Goal: Complete application form

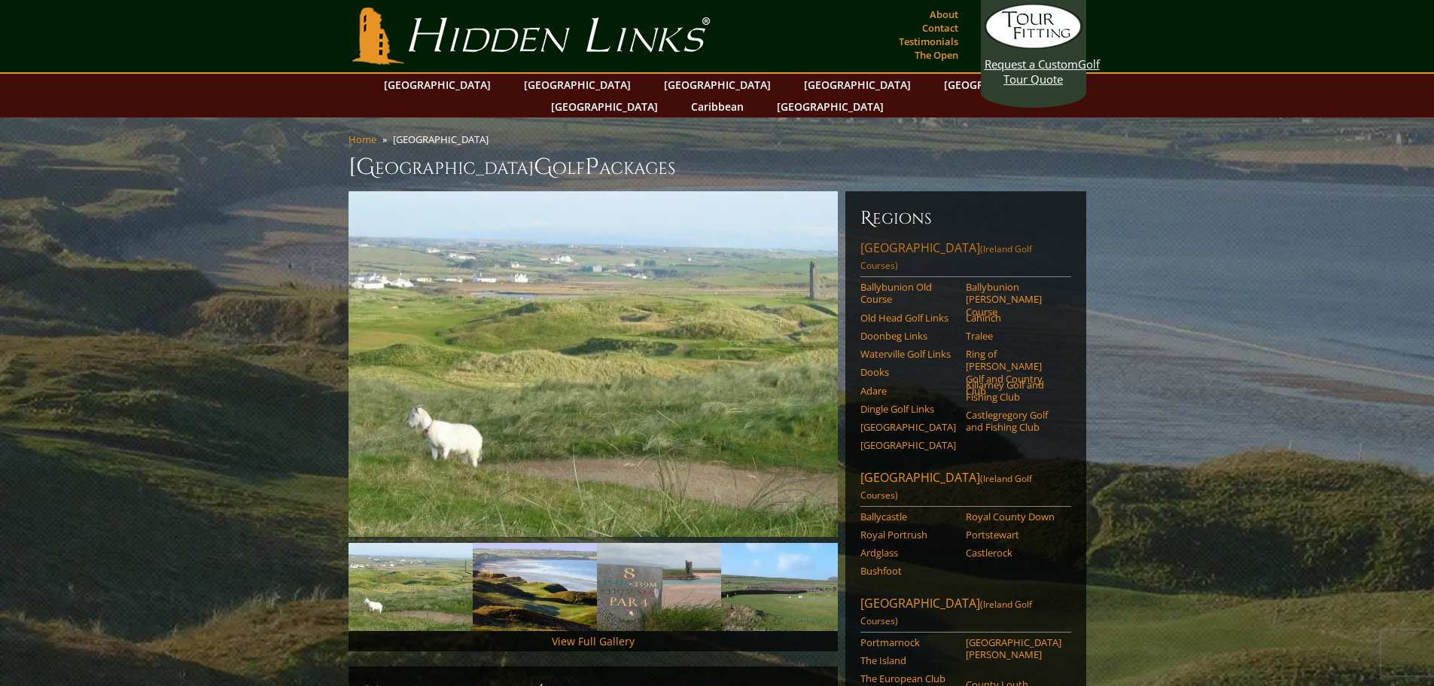
click at [951, 239] on link "Southwest Ireland (Ireland Golf Courses)" at bounding box center [965, 258] width 211 height 38
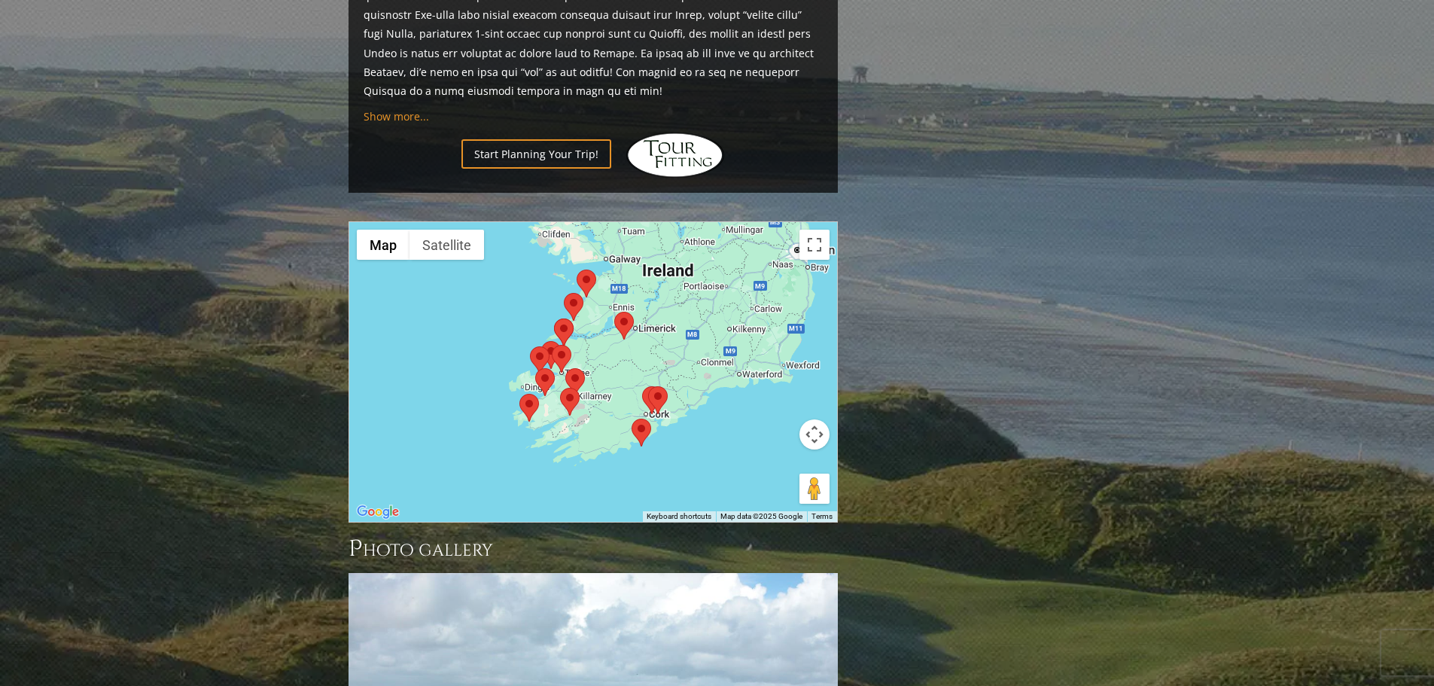
scroll to position [1430, 0]
click at [555, 138] on link "Start Planning Your Trip!" at bounding box center [536, 152] width 150 height 29
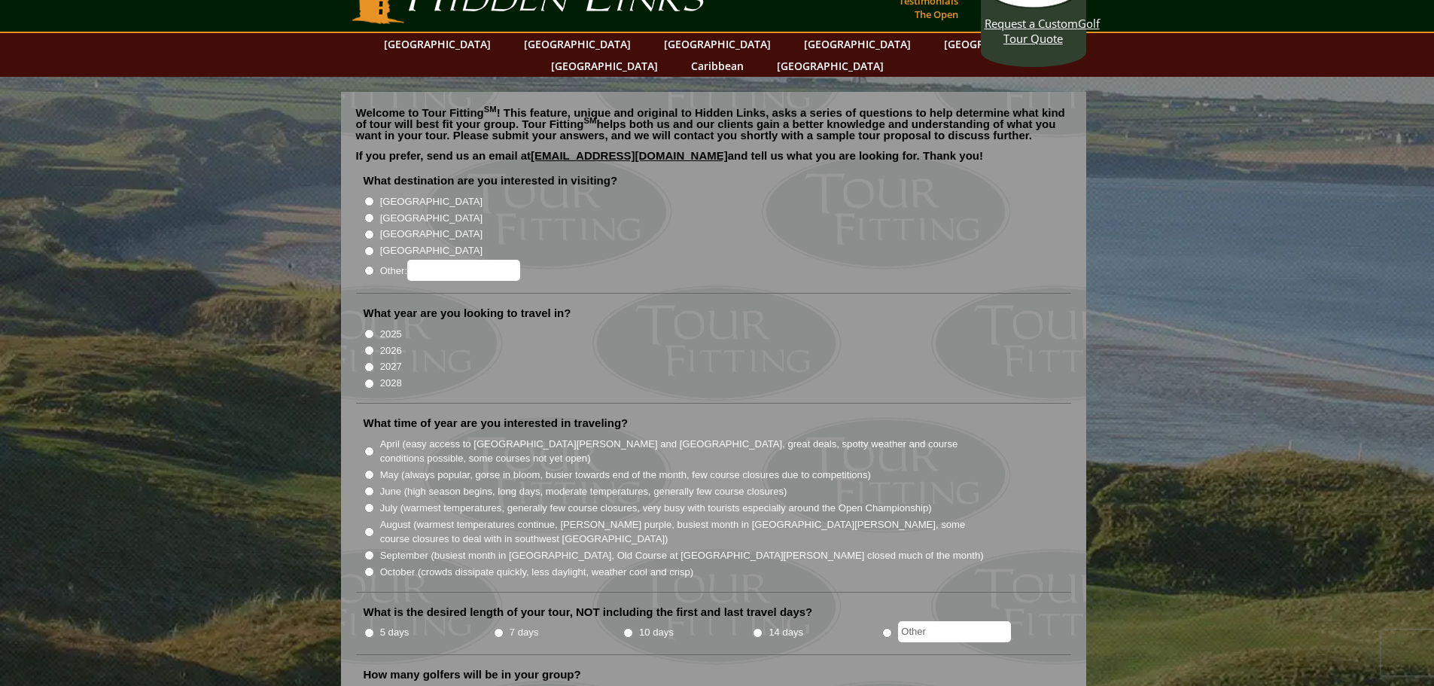
scroll to position [75, 0]
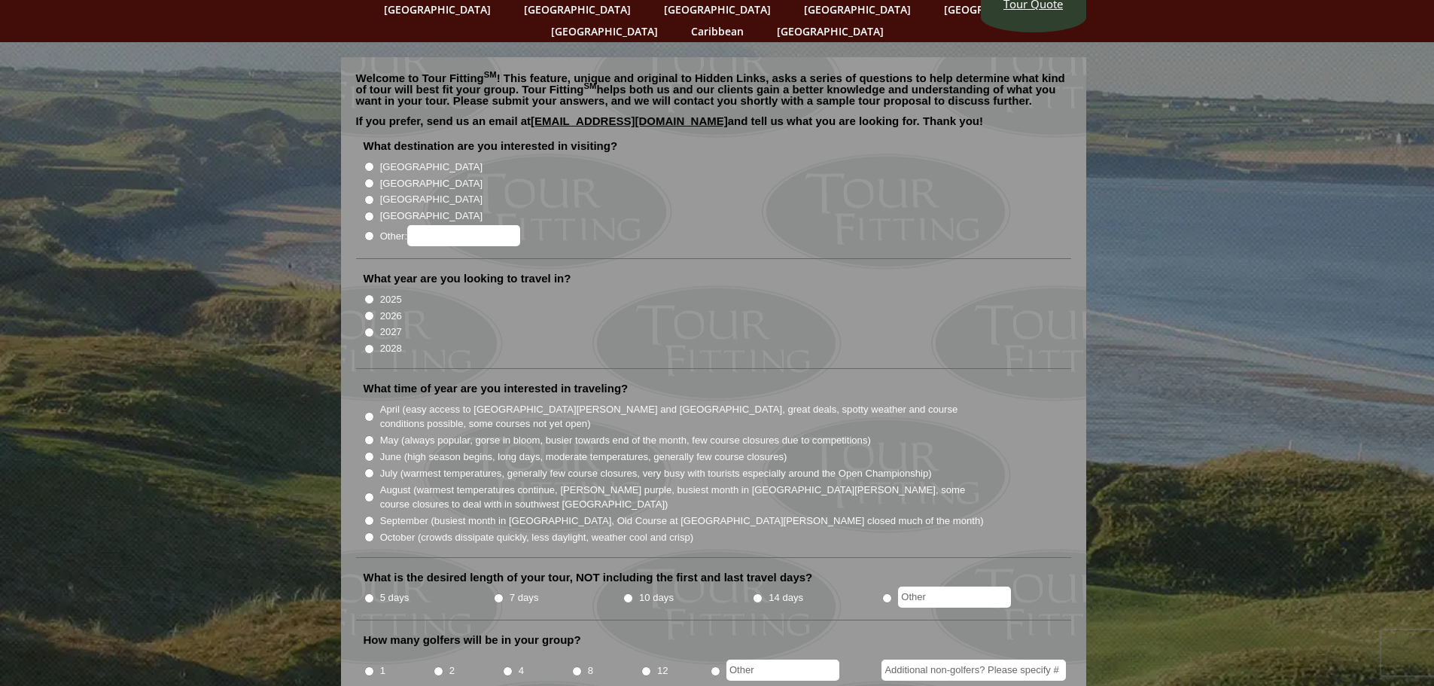
click at [369, 311] on input "2026" at bounding box center [369, 316] width 10 height 10
radio input "true"
click at [366, 162] on input "[GEOGRAPHIC_DATA]" at bounding box center [369, 167] width 10 height 10
radio input "true"
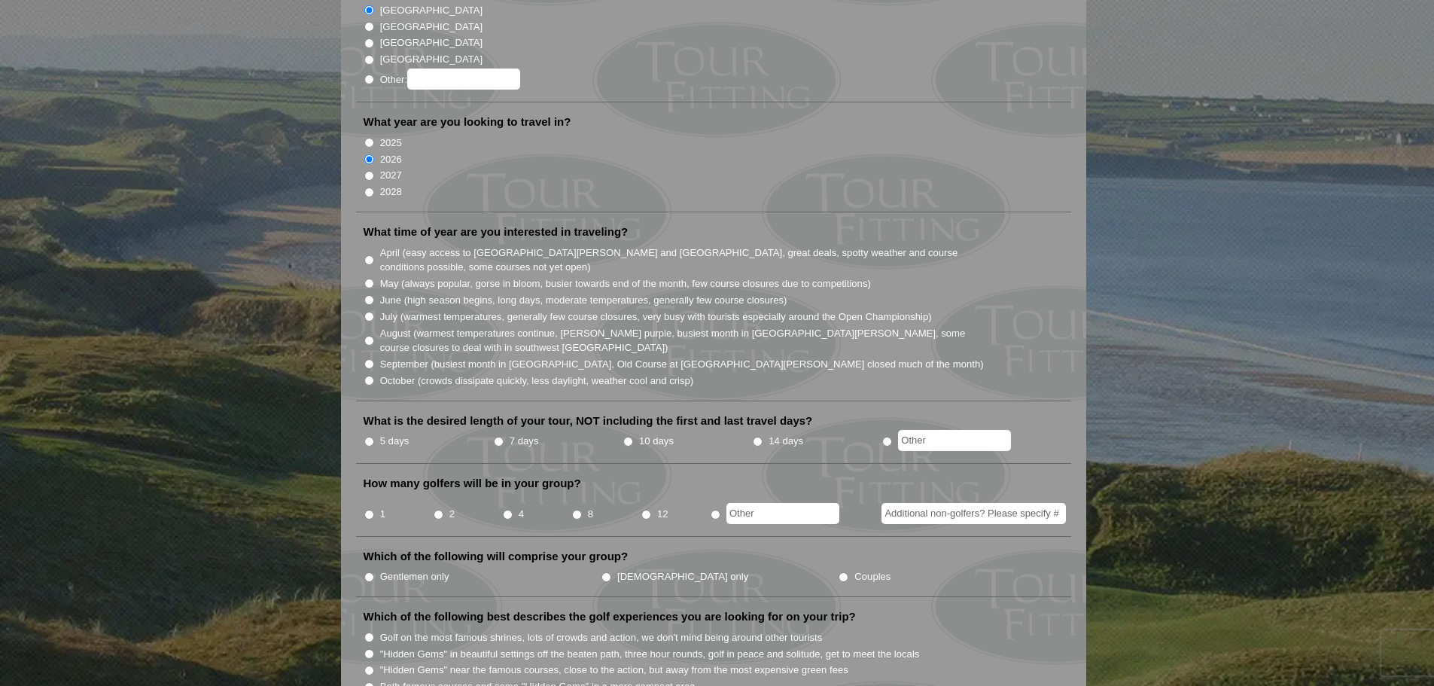
scroll to position [301, 0]
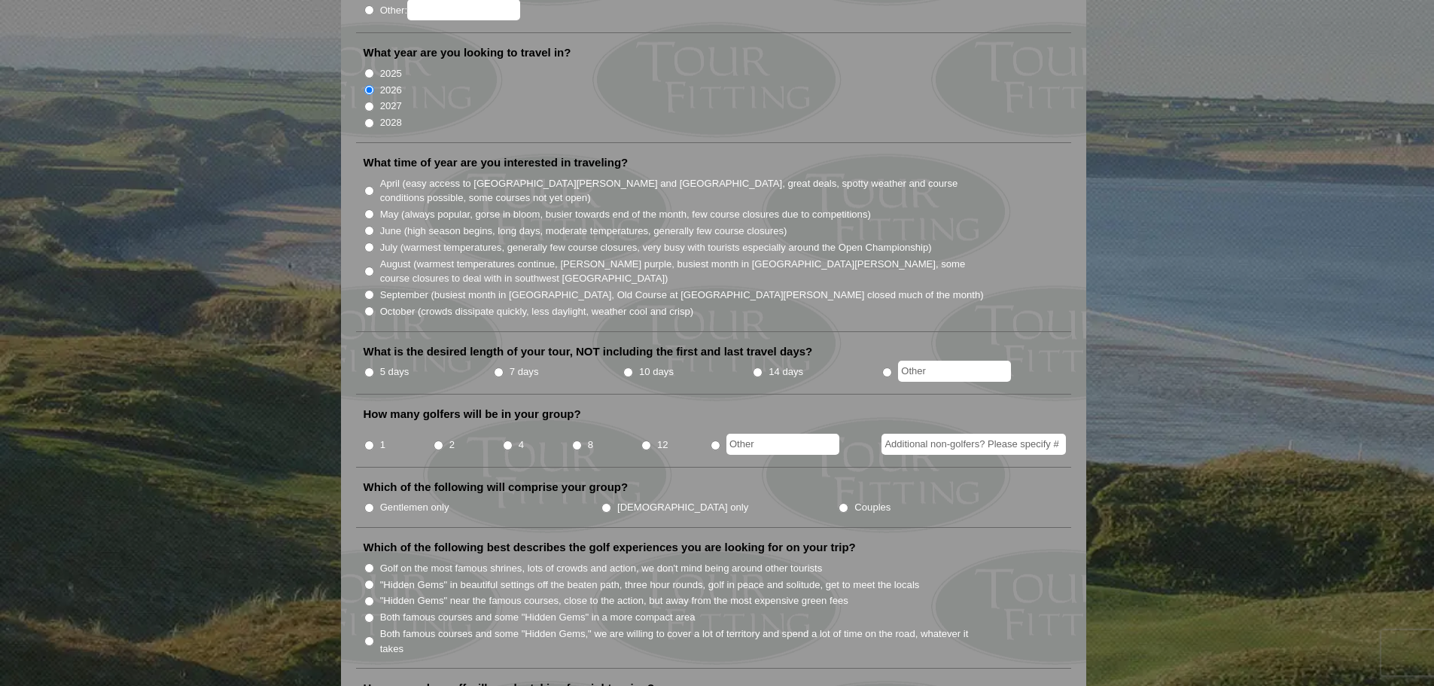
click at [367, 226] on input "June (high season begins, long days, moderate temperatures, generally few cours…" at bounding box center [369, 231] width 10 height 10
radio input "true"
click at [369, 367] on input "5 days" at bounding box center [369, 372] width 10 height 10
radio input "true"
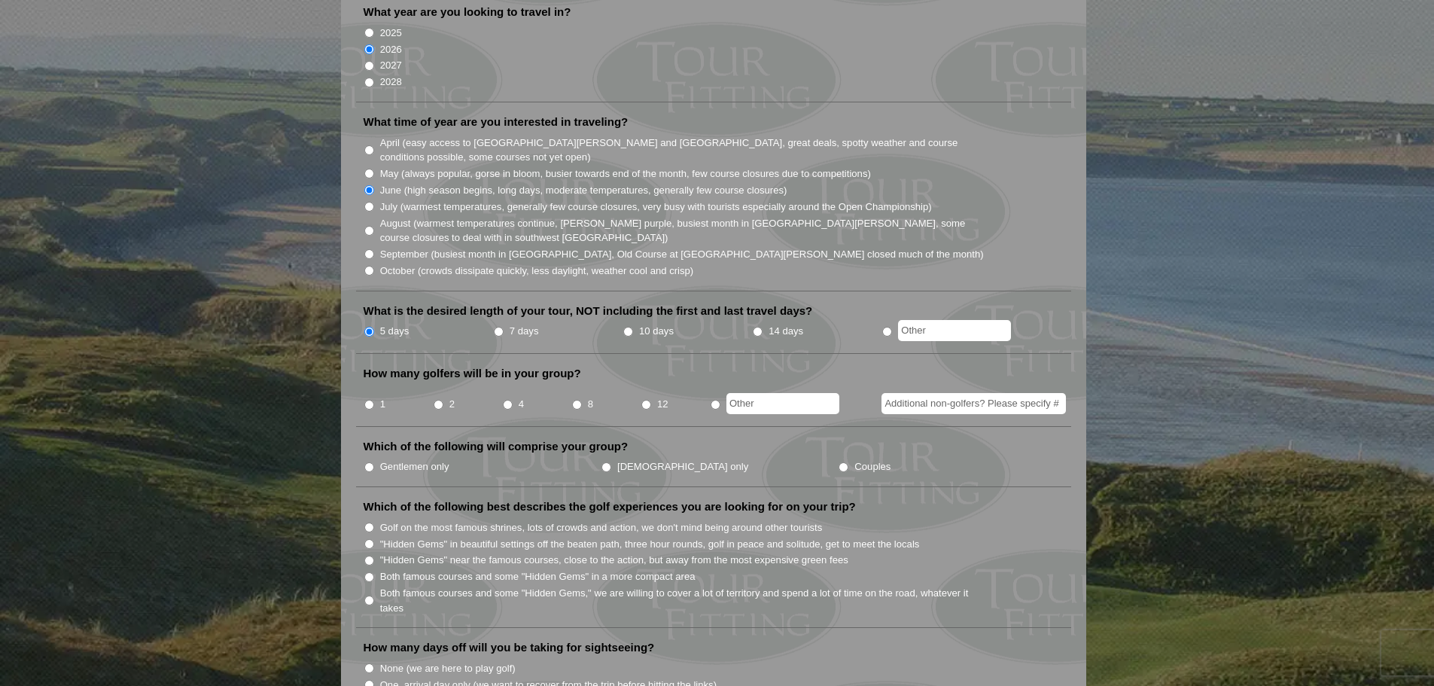
scroll to position [376, 0]
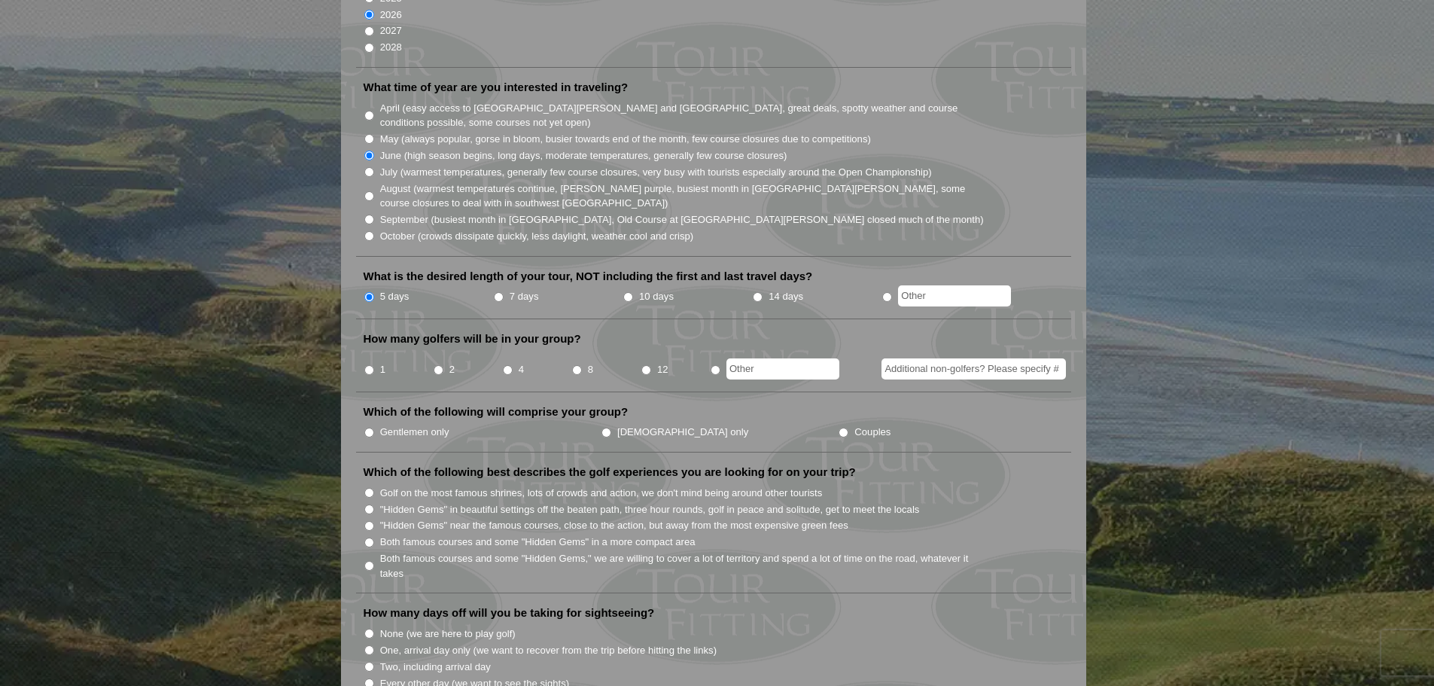
click at [502, 350] on li "4" at bounding box center [536, 364] width 69 height 29
click at [506, 365] on input "4" at bounding box center [508, 370] width 10 height 10
radio input "true"
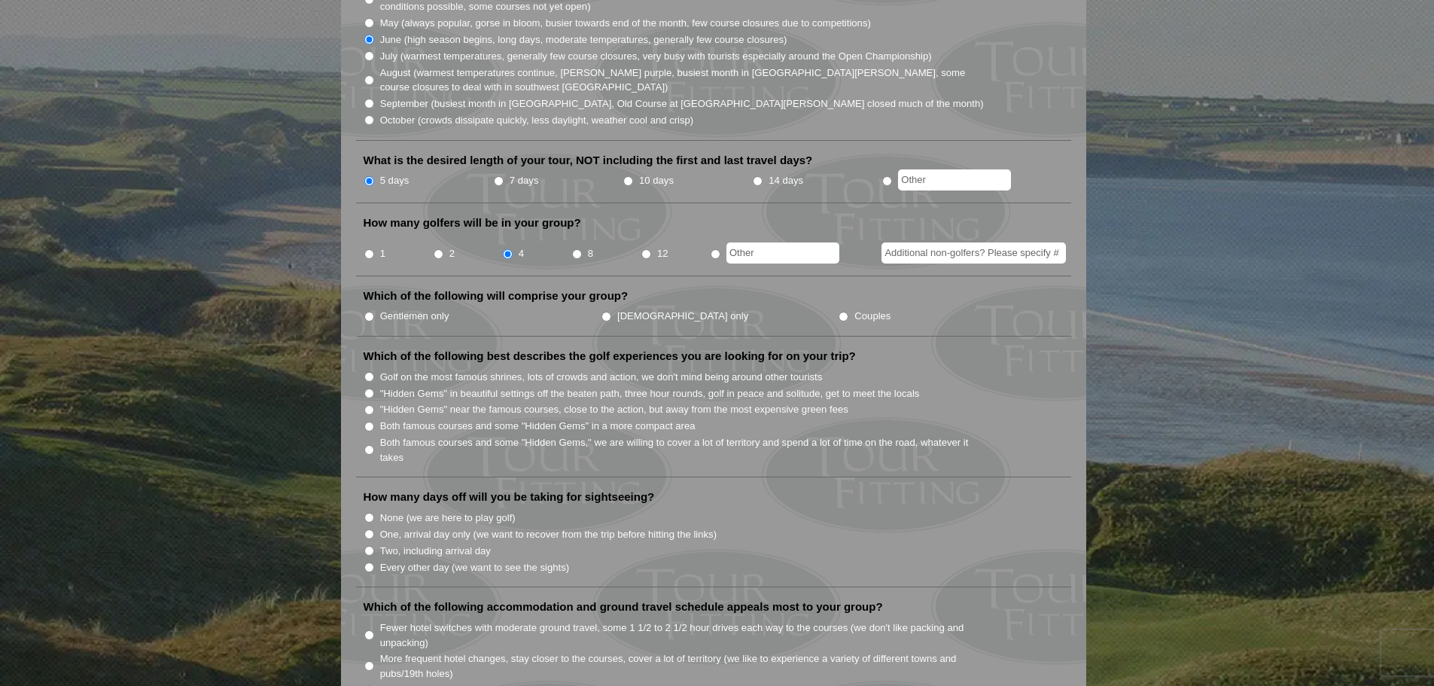
scroll to position [527, 0]
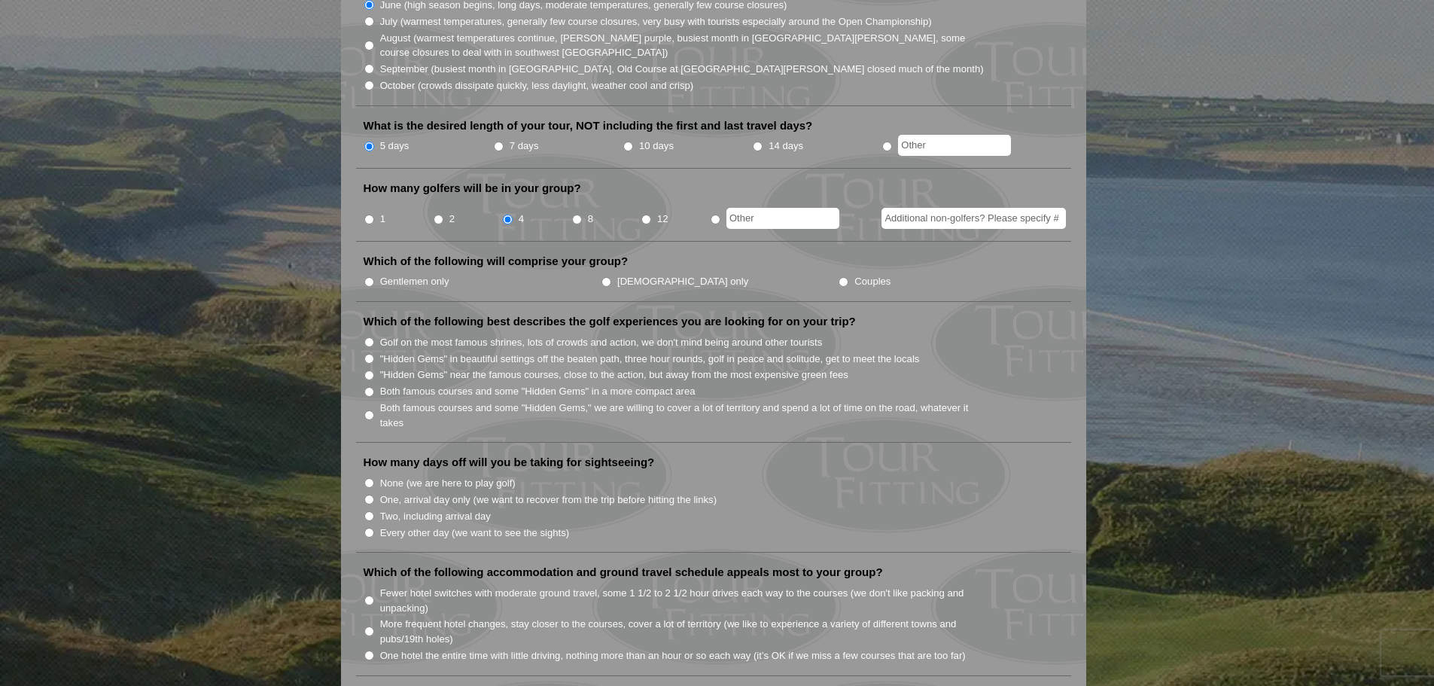
click at [372, 277] on input "Gentlemen only" at bounding box center [369, 282] width 10 height 10
radio input "true"
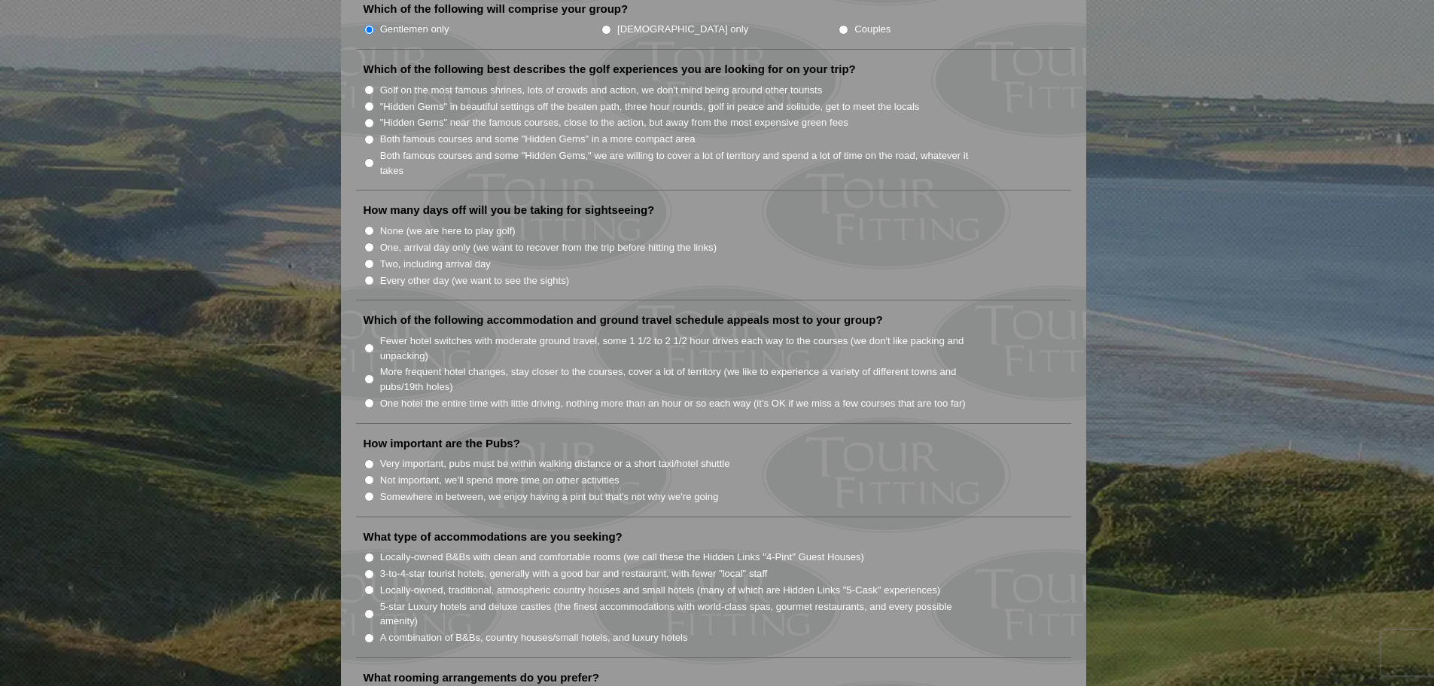
scroll to position [753, 0]
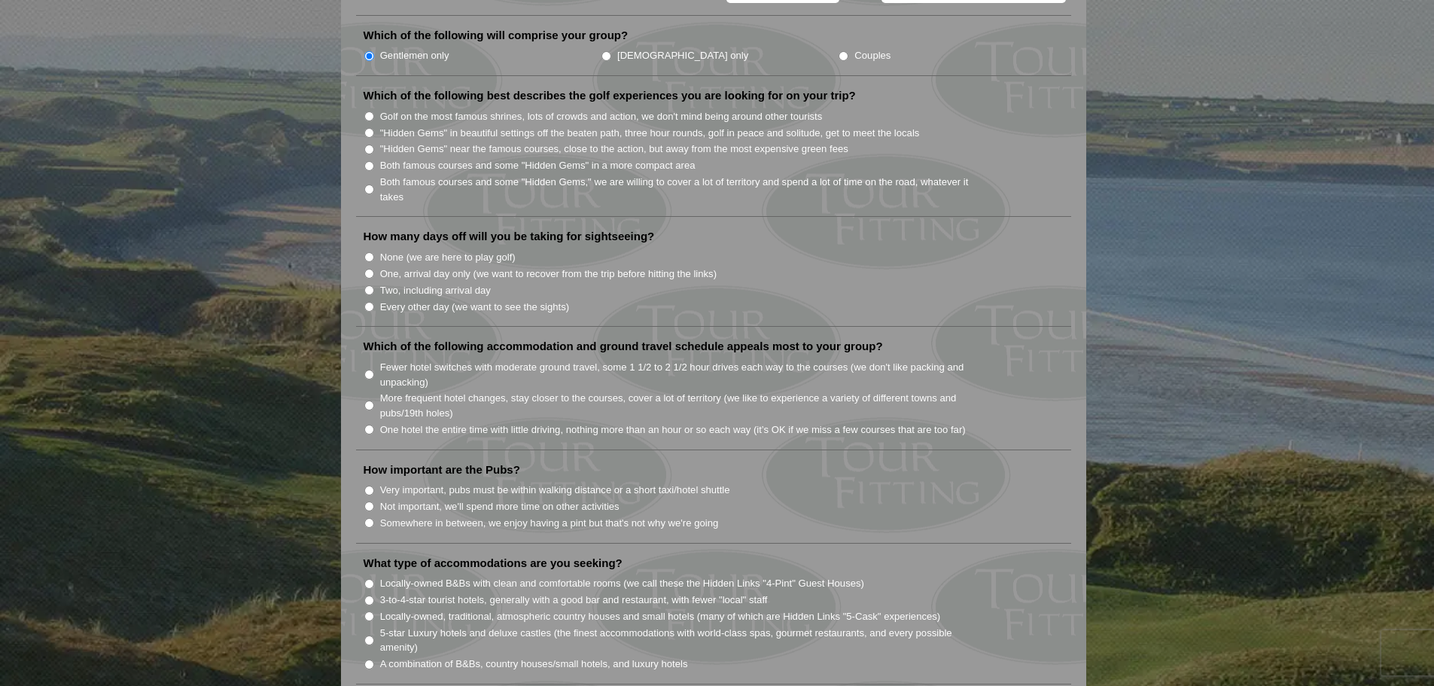
click at [367, 161] on input "Both famous courses and some "Hidden Gems" in a more compact area" at bounding box center [369, 166] width 10 height 10
radio input "true"
click at [365, 144] on input ""Hidden Gems" near the famous courses, close to the action, but away from the m…" at bounding box center [369, 149] width 10 height 10
radio input "true"
click at [368, 161] on input "Both famous courses and some "Hidden Gems" in a more compact area" at bounding box center [369, 166] width 10 height 10
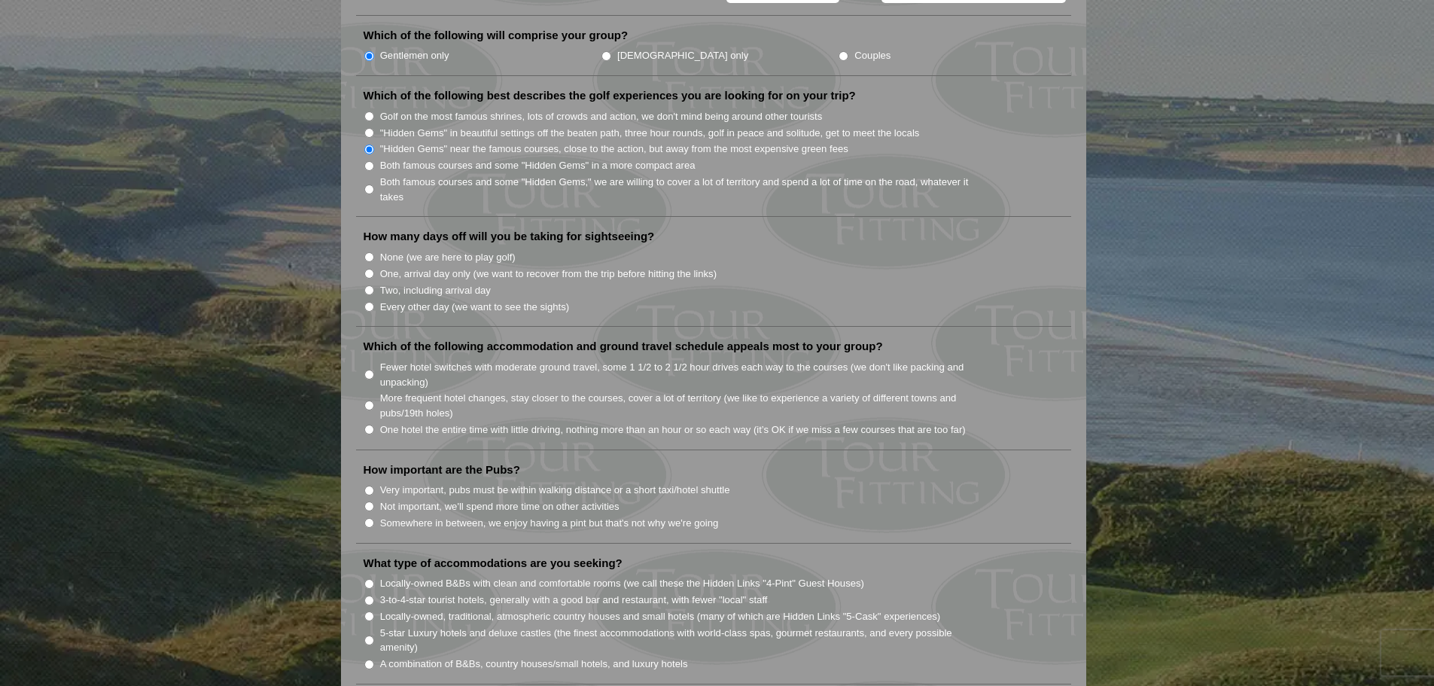
radio input "true"
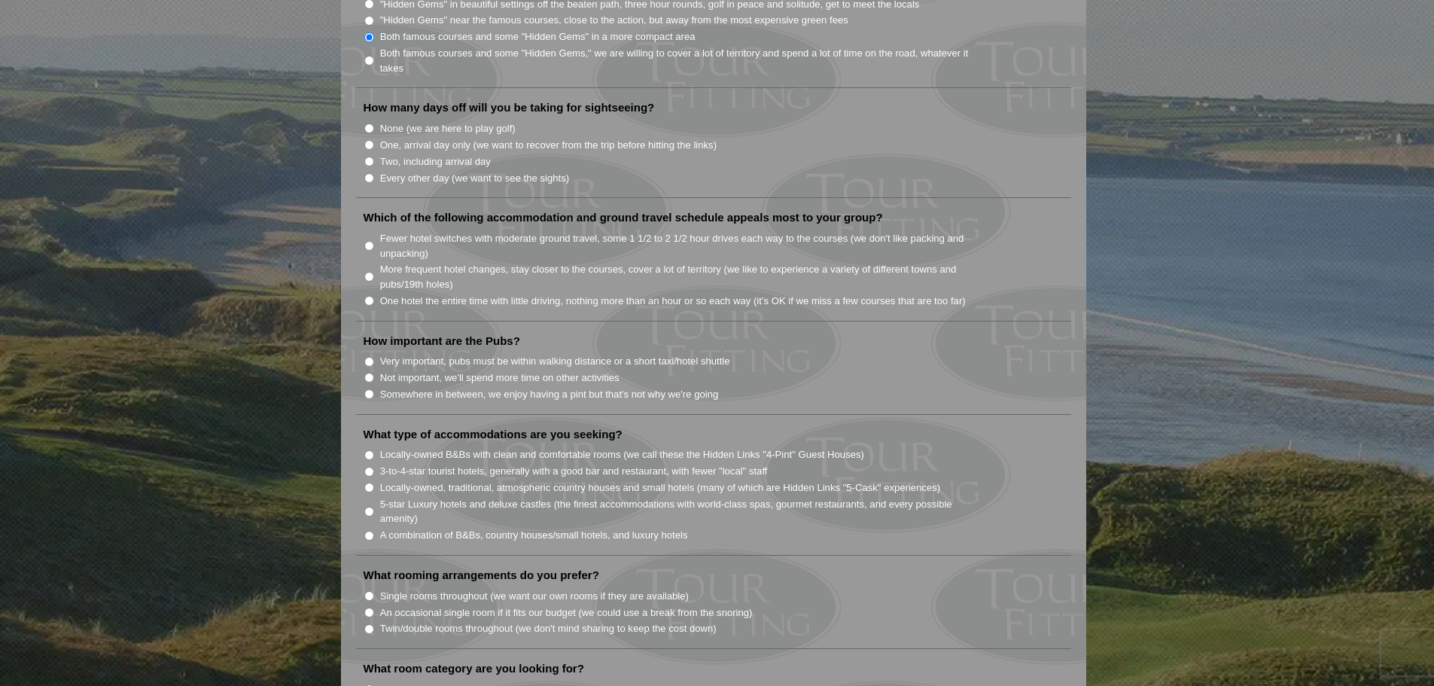
scroll to position [903, 0]
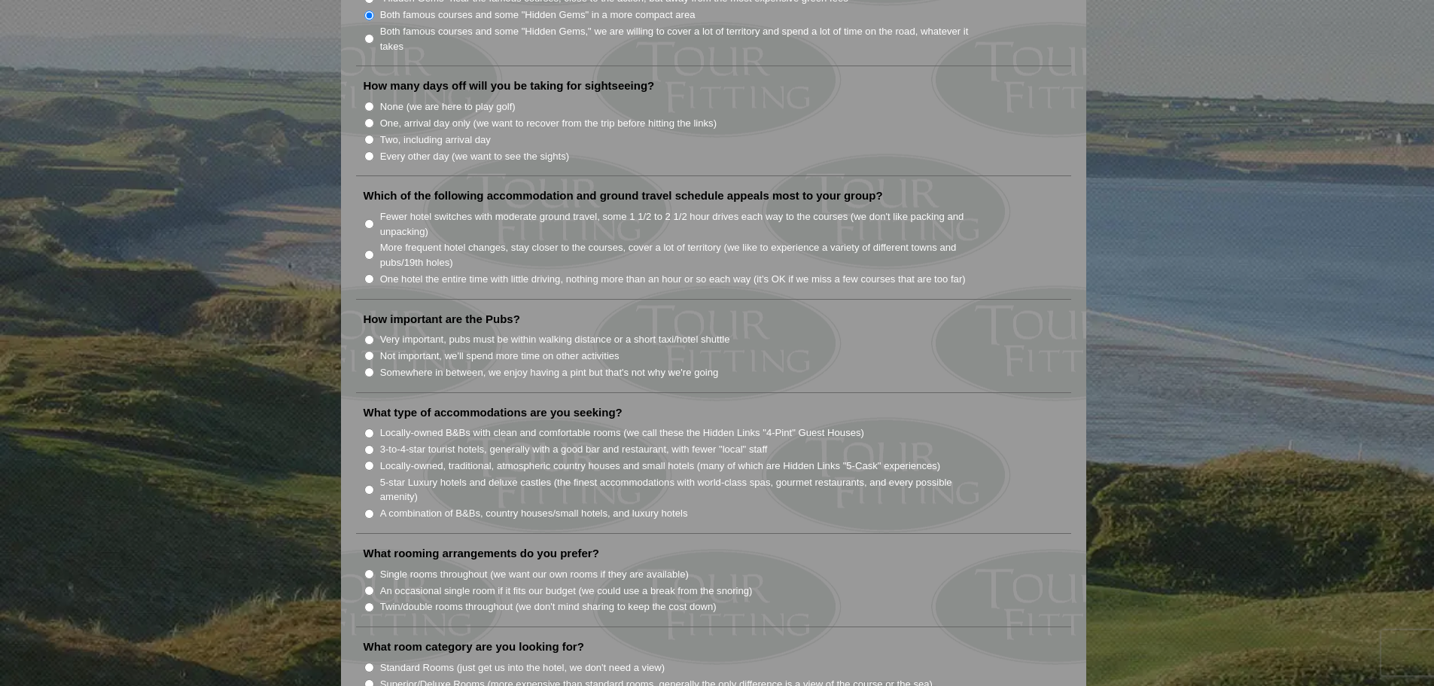
click at [370, 102] on input "None (we are here to play golf)" at bounding box center [369, 107] width 10 height 10
radio input "true"
click at [370, 239] on li "More frequent hotel changes, stay closer to the courses, cover a lot of territo…" at bounding box center [720, 254] width 712 height 31
click at [367, 219] on input "Fewer hotel switches with moderate ground travel, some 1 1/2 to 2 1/2 hour driv…" at bounding box center [369, 224] width 10 height 10
radio input "true"
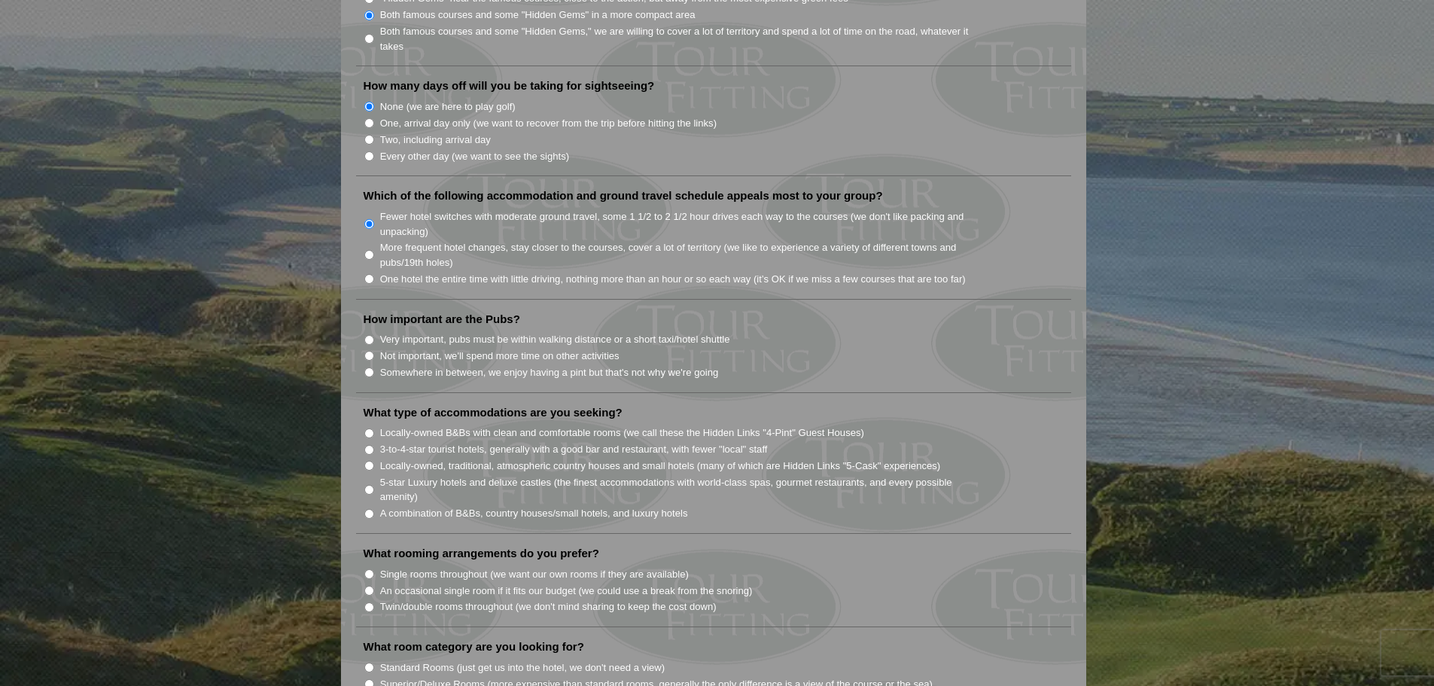
scroll to position [978, 0]
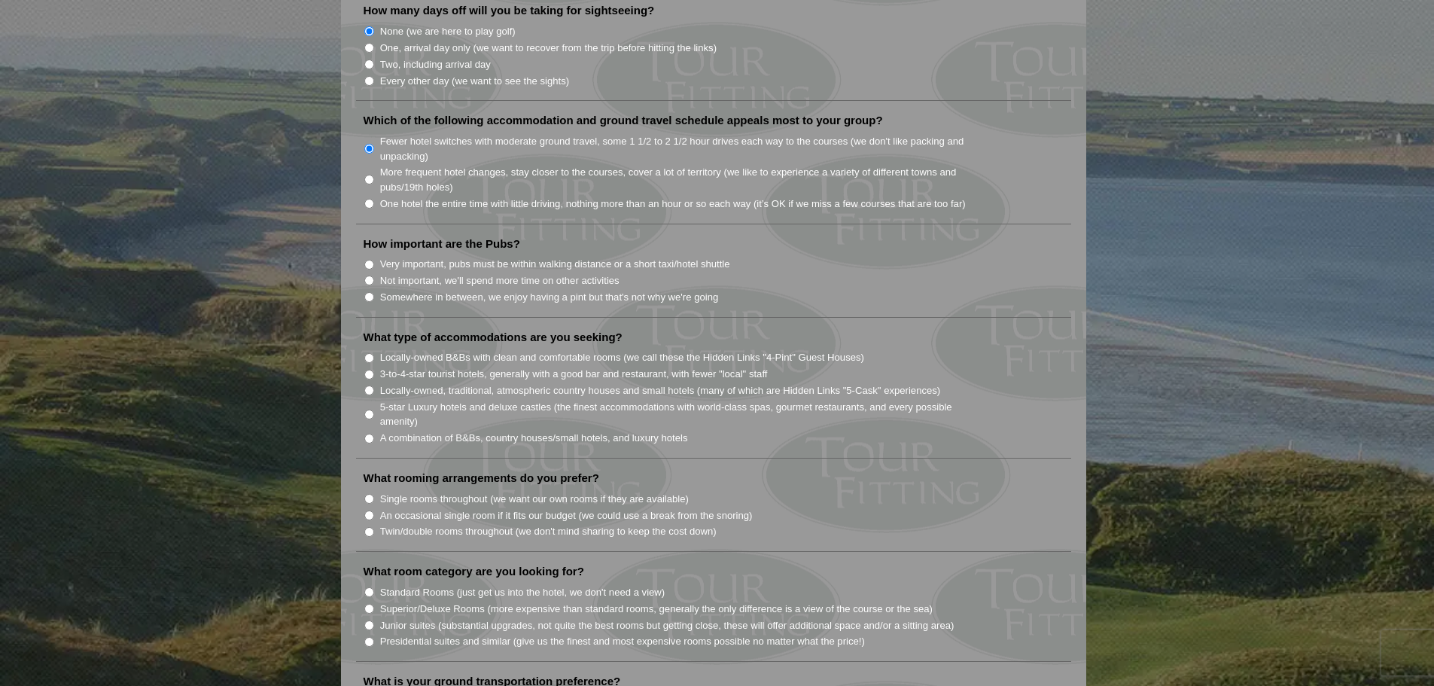
click at [364, 260] on input "Very important, pubs must be within walking distance or a short taxi/hotel shut…" at bounding box center [369, 265] width 10 height 10
radio input "true"
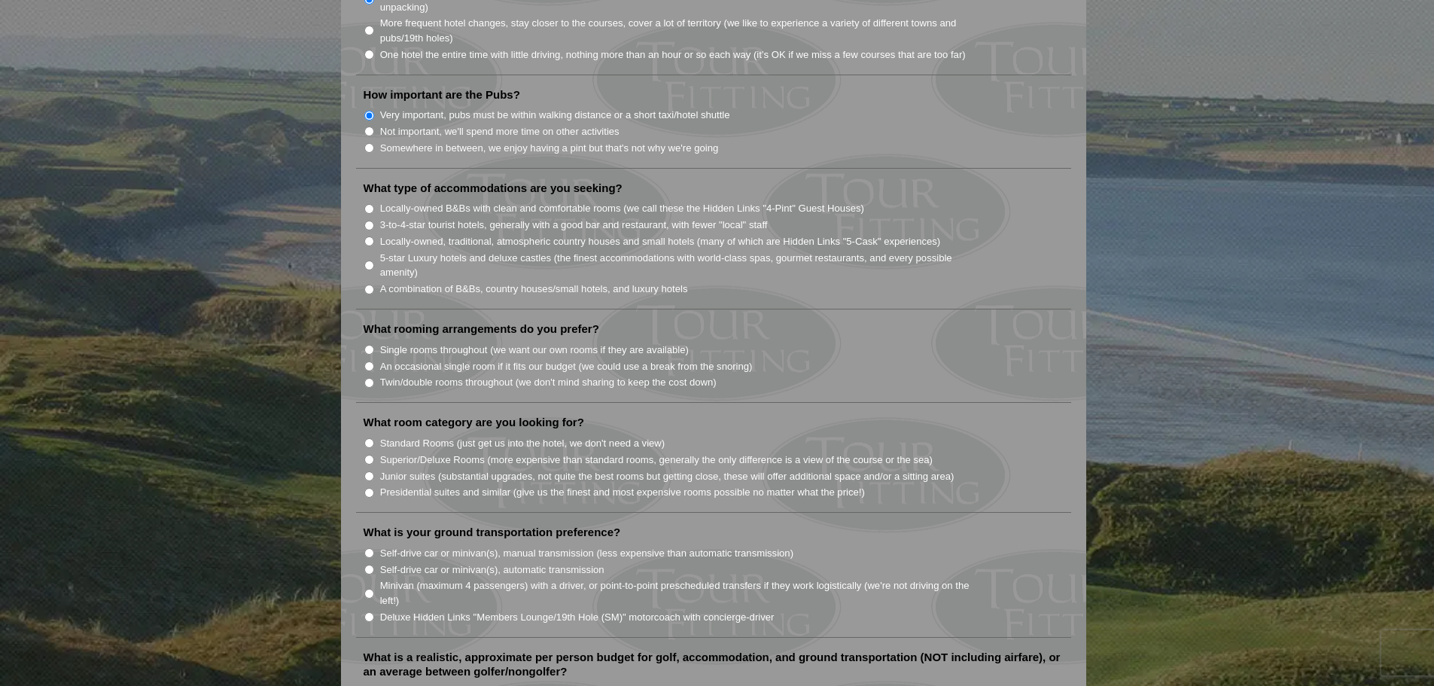
scroll to position [1129, 0]
click at [367, 219] on input "3-to-4-star tourist hotels, generally with a good bar and restaurant, with fewe…" at bounding box center [369, 224] width 10 height 10
radio input "true"
drag, startPoint x: 371, startPoint y: 181, endPoint x: 371, endPoint y: 190, distance: 8.3
click at [371, 202] on input "Locally-owned B&Bs with clean and comfortable rooms (we call these the Hidden L…" at bounding box center [369, 207] width 10 height 10
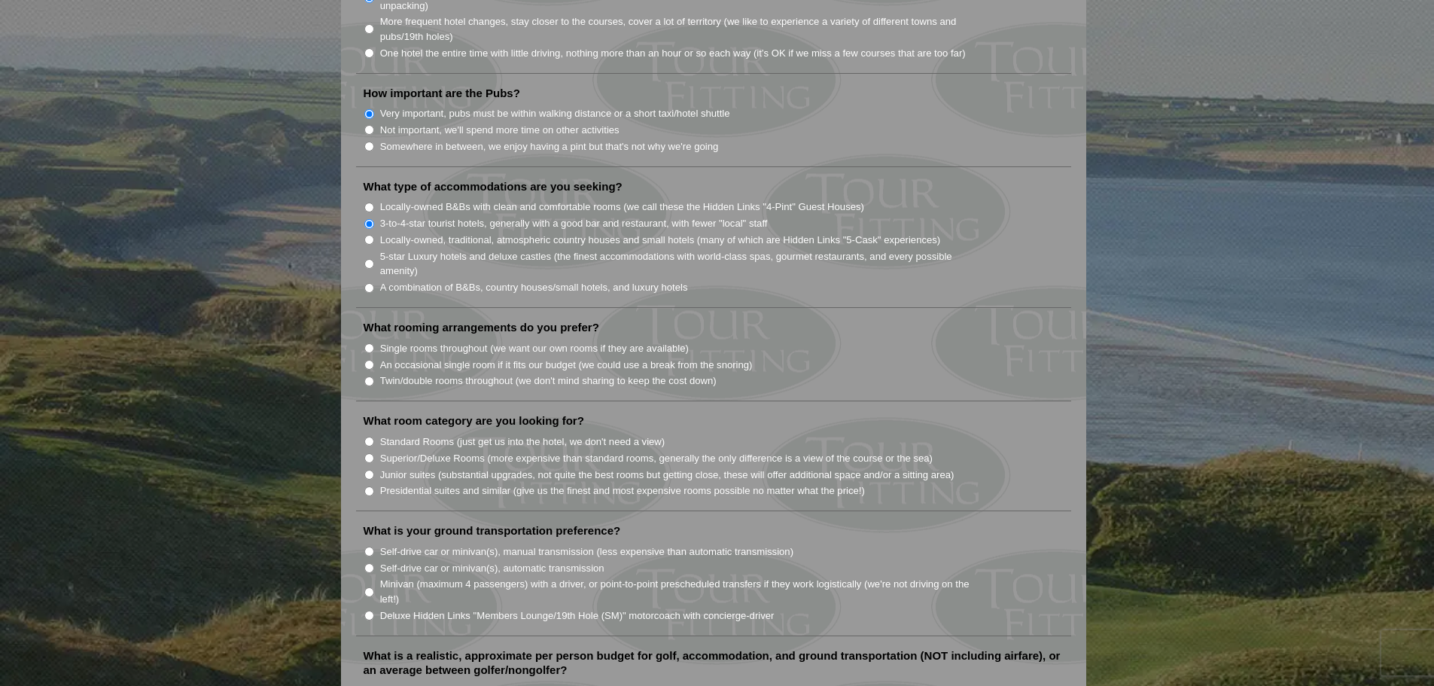
radio input "true"
click at [371, 219] on input "3-to-4-star tourist hotels, generally with a good bar and restaurant, with fewe…" at bounding box center [369, 224] width 10 height 10
radio input "true"
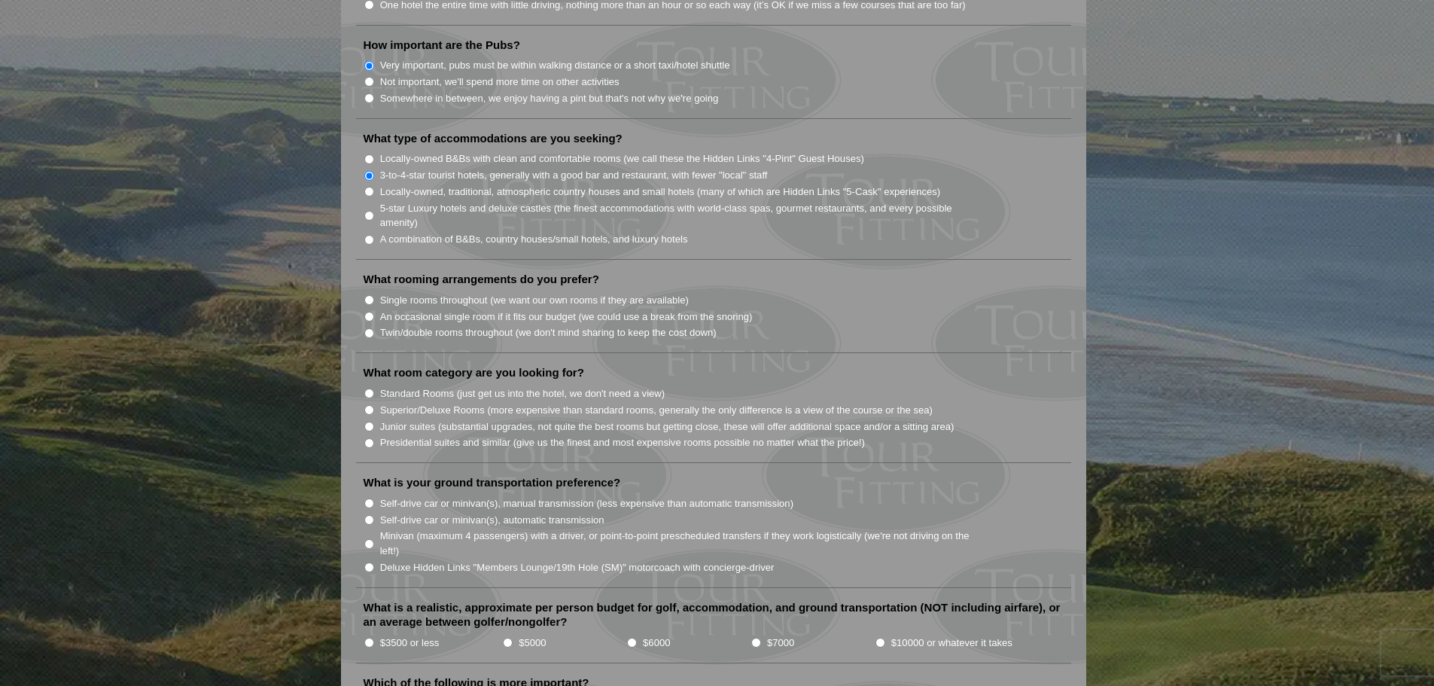
scroll to position [1204, 0]
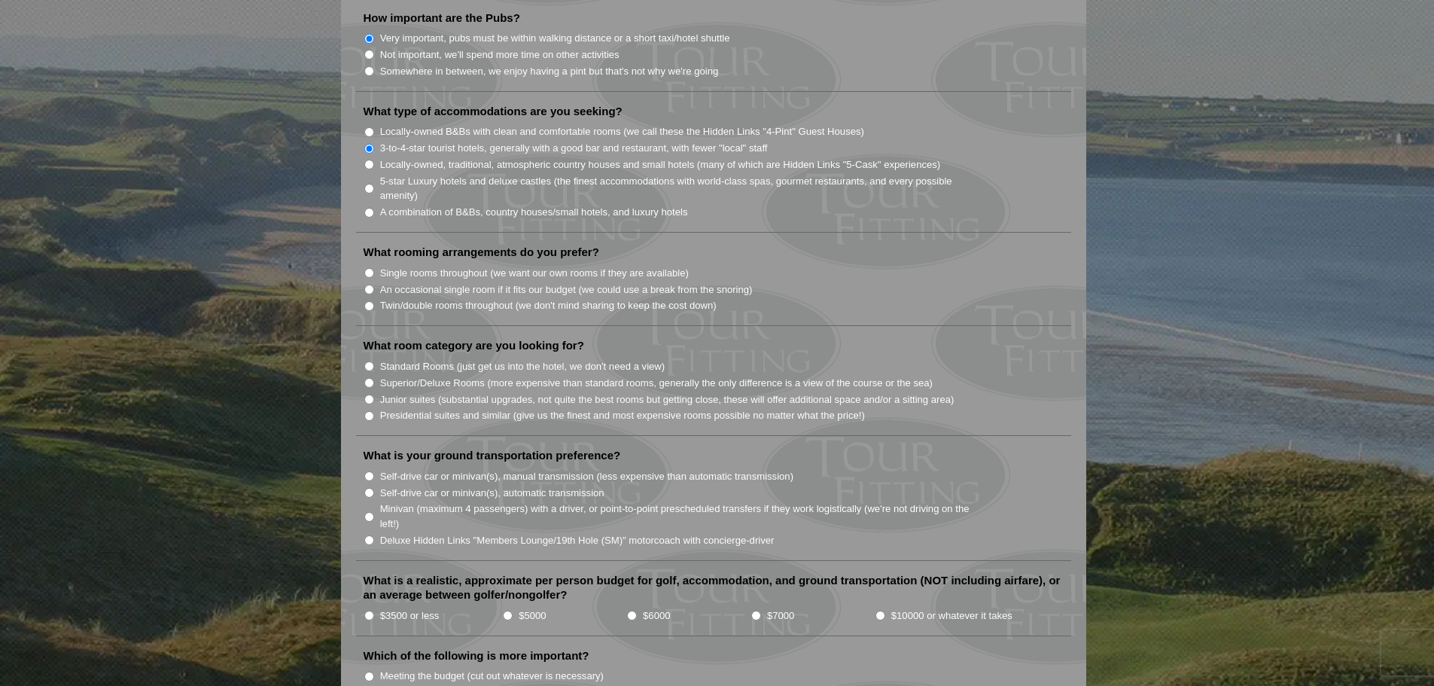
click at [369, 301] on input "Twin/double rooms throughout (we don't mind sharing to keep the cost down)" at bounding box center [369, 306] width 10 height 10
radio input "true"
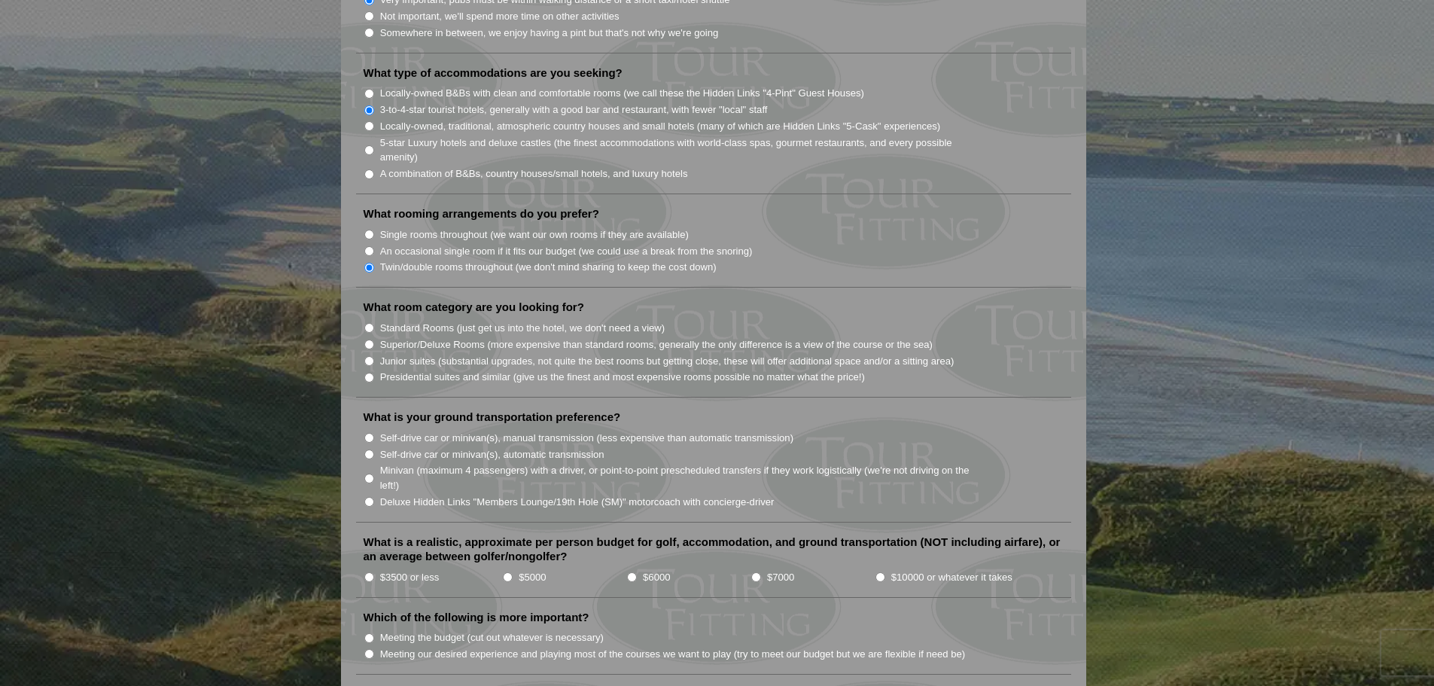
scroll to position [1279, 0]
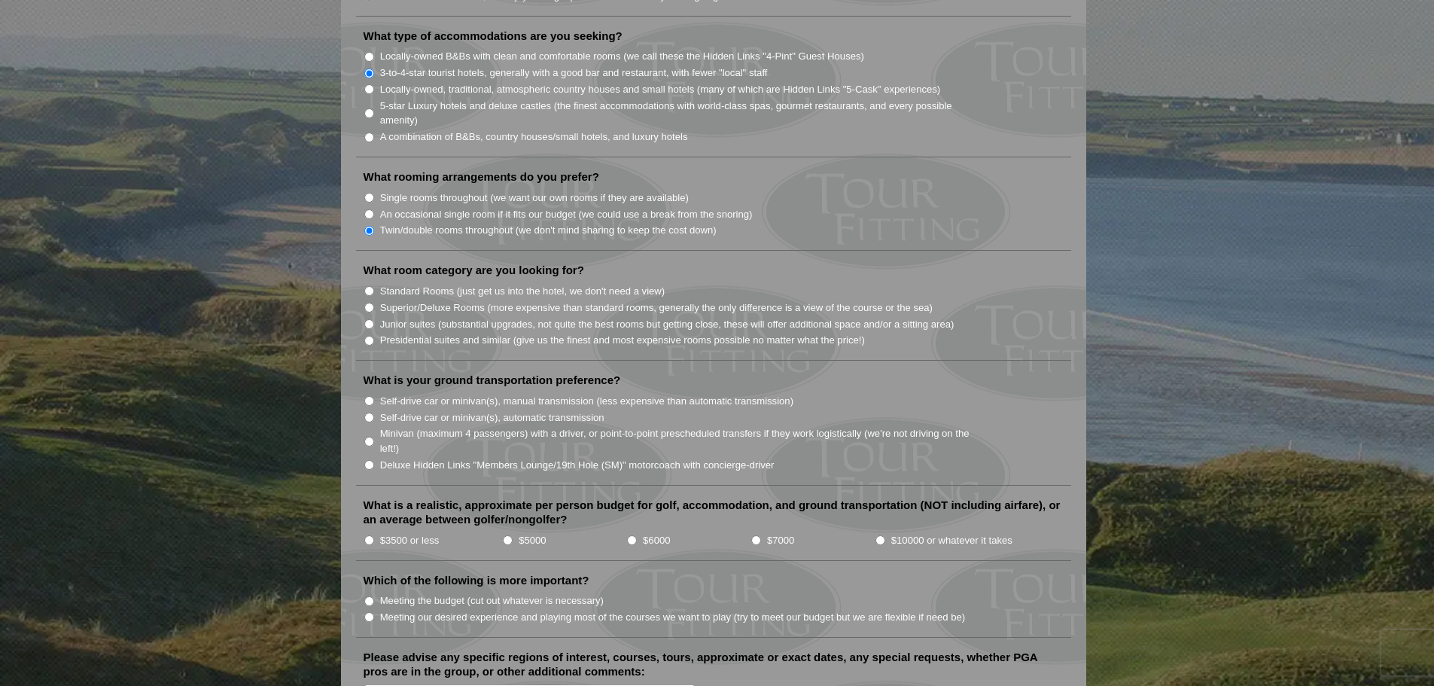
click at [367, 286] on input "Standard Rooms (just get us into the hotel, we don't need a view)" at bounding box center [369, 291] width 10 height 10
radio input "true"
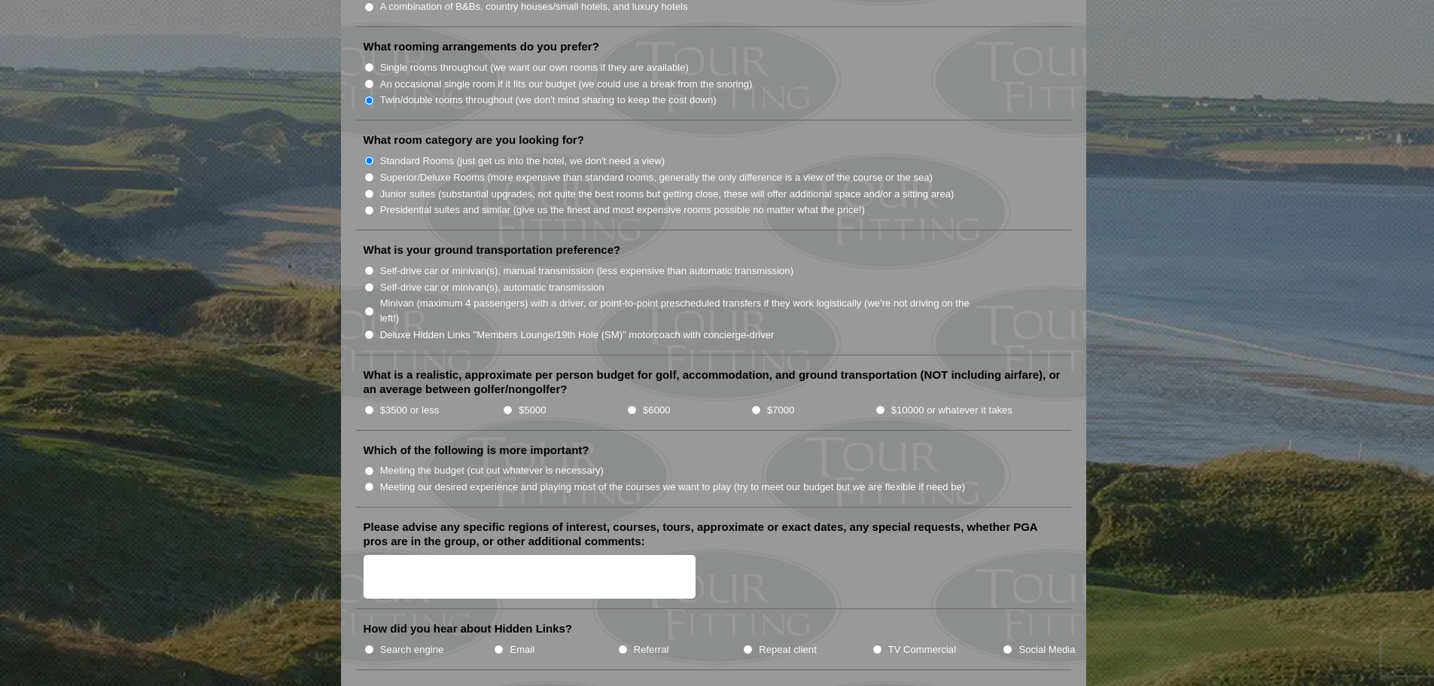
scroll to position [1430, 0]
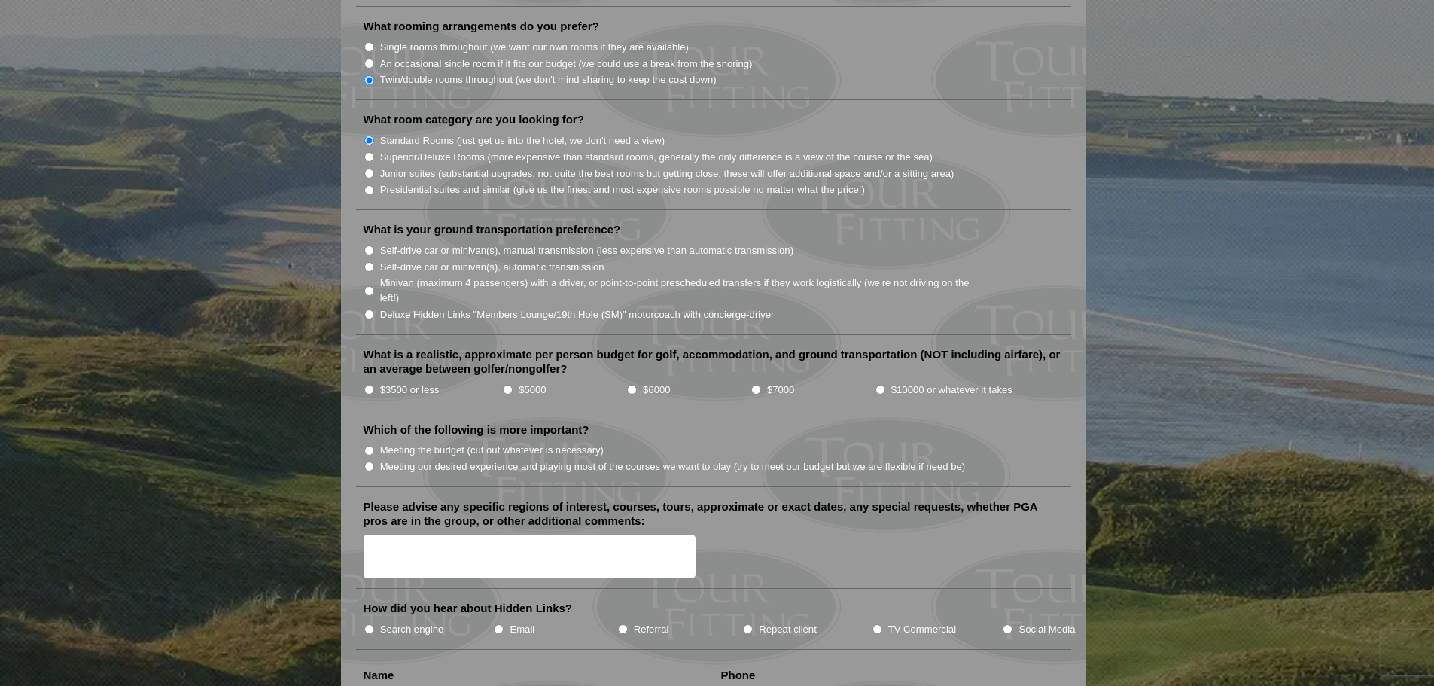
click at [372, 262] on input "Self-drive car or minivan(s), automatic transmission" at bounding box center [369, 267] width 10 height 10
radio input "true"
drag, startPoint x: 373, startPoint y: 270, endPoint x: 373, endPoint y: 260, distance: 10.6
click at [373, 286] on input "Minivan (maximum 4 passengers) with a driver, or point-to-point prescheduled tr…" at bounding box center [369, 291] width 10 height 10
radio input "true"
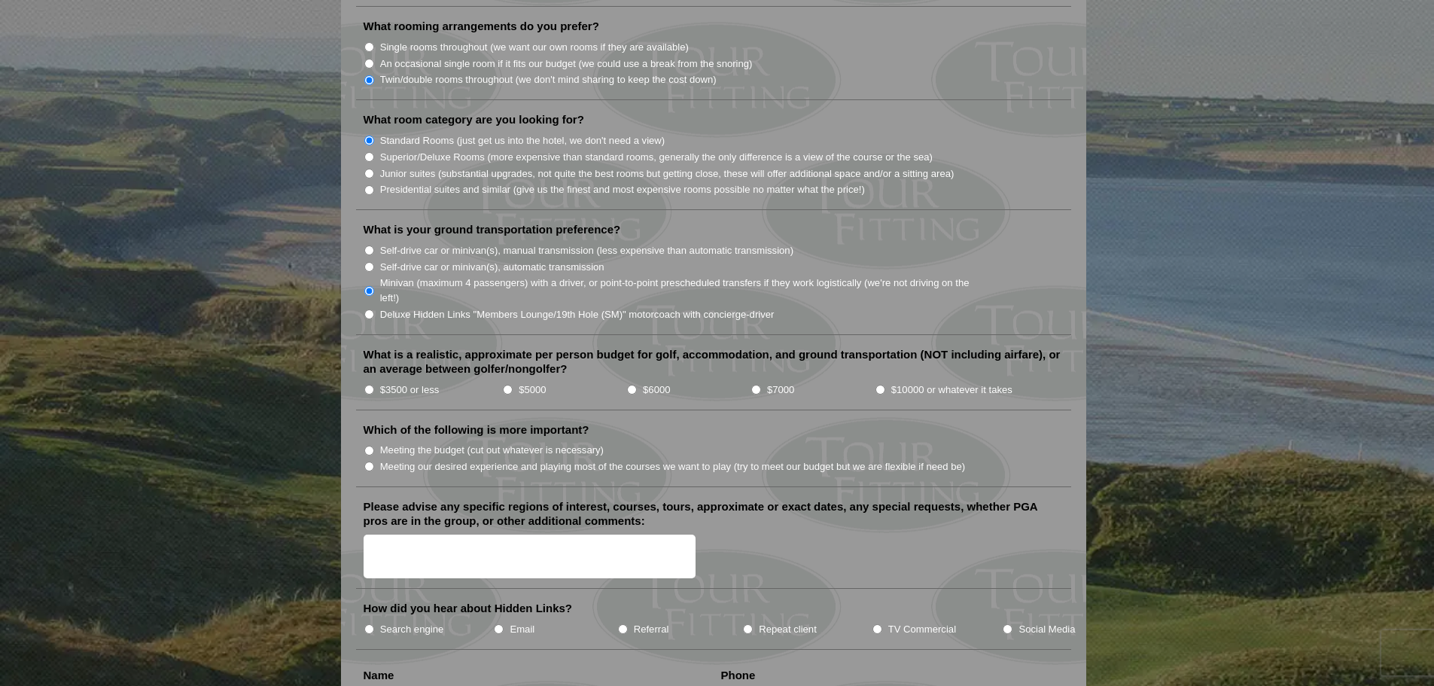
click at [370, 262] on input "Self-drive car or minivan(s), automatic transmission" at bounding box center [369, 267] width 10 height 10
radio input "true"
click at [370, 385] on input "$3500 or less" at bounding box center [369, 390] width 10 height 10
radio input "true"
click at [370, 276] on li "Minivan (maximum 4 passengers) with a driver, or point-to-point prescheduled tr…" at bounding box center [720, 289] width 712 height 31
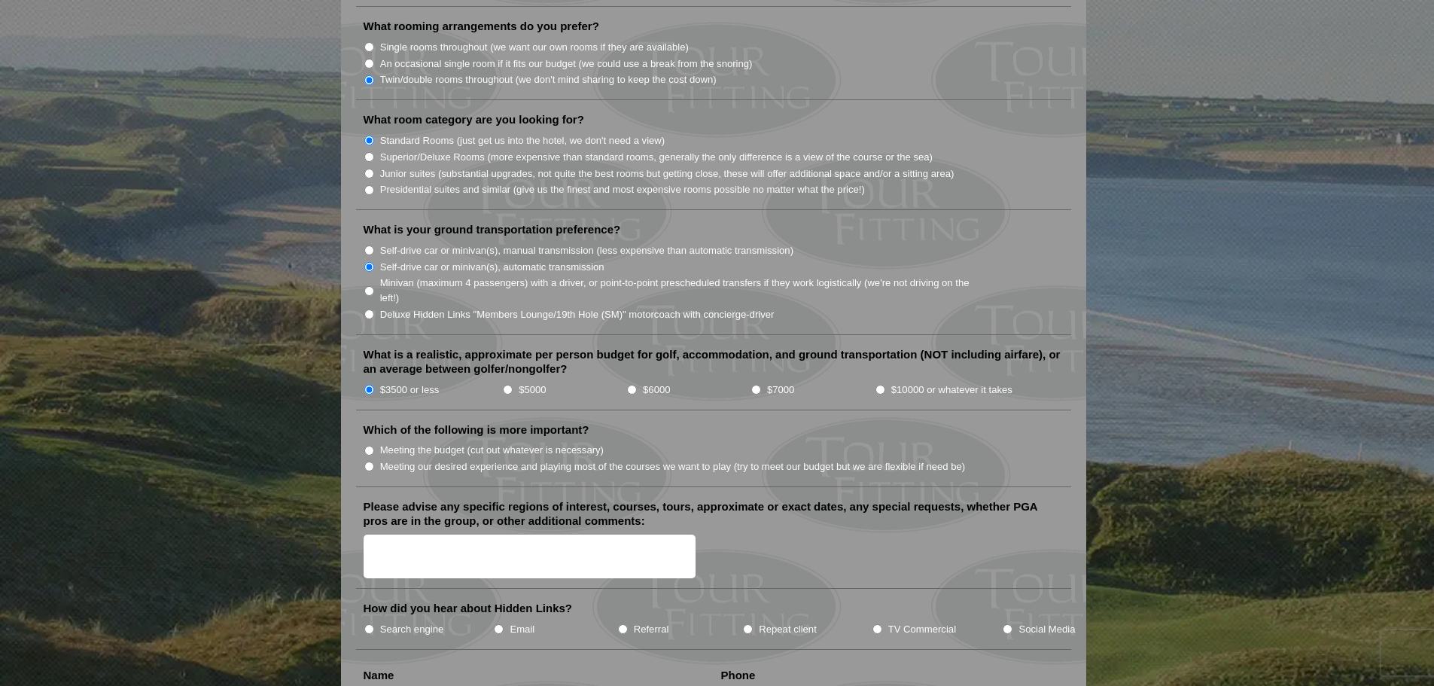
click at [370, 286] on input "Minivan (maximum 4 passengers) with a driver, or point-to-point prescheduled tr…" at bounding box center [369, 291] width 10 height 10
radio input "true"
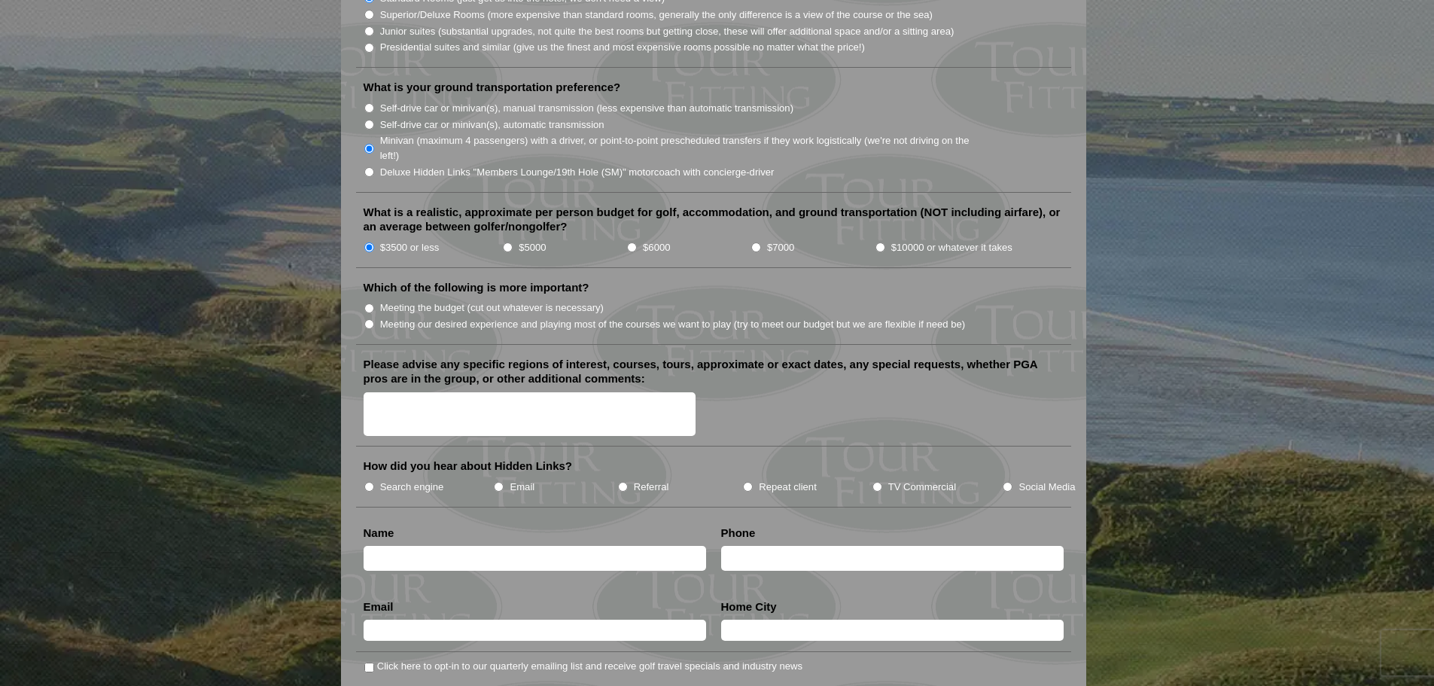
scroll to position [1580, 0]
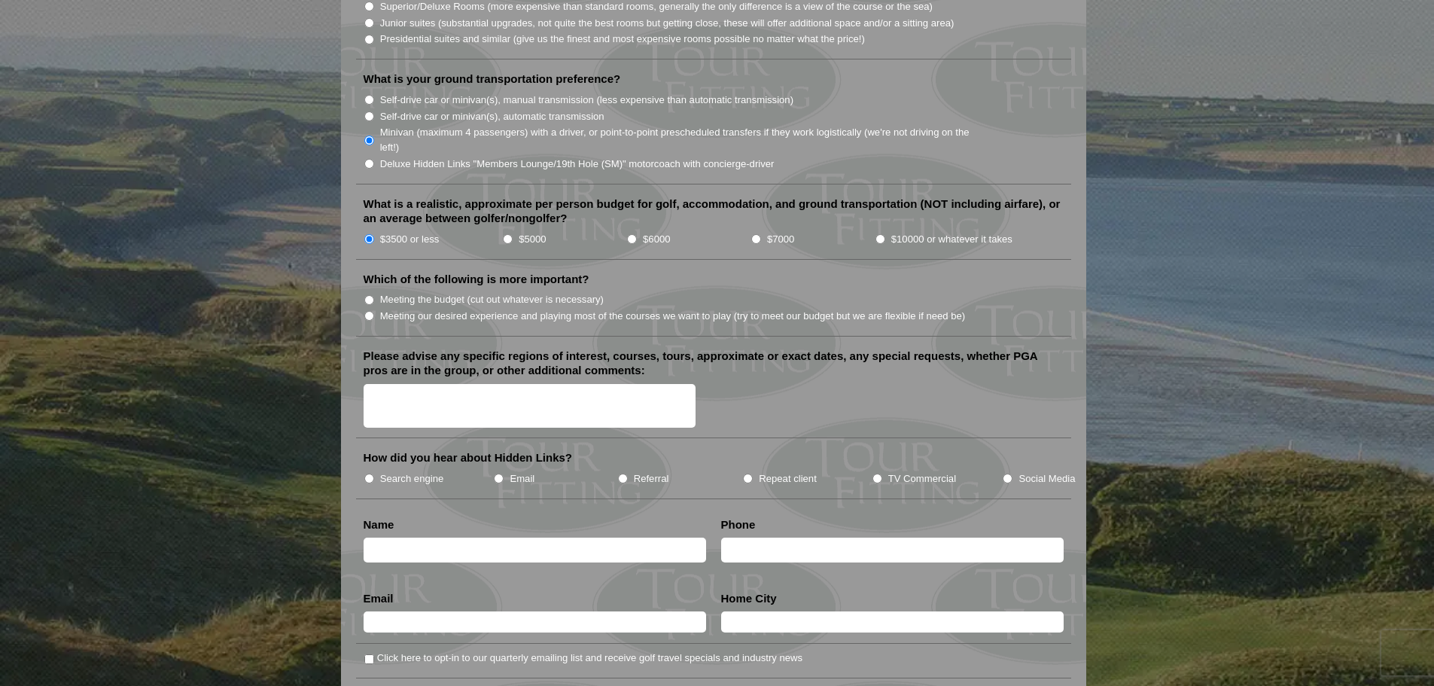
click at [376, 291] on li "Meeting the budget (cut out whatever is necessary)" at bounding box center [720, 299] width 712 height 17
click at [367, 295] on input "Meeting the budget (cut out whatever is necessary)" at bounding box center [369, 300] width 10 height 10
radio input "true"
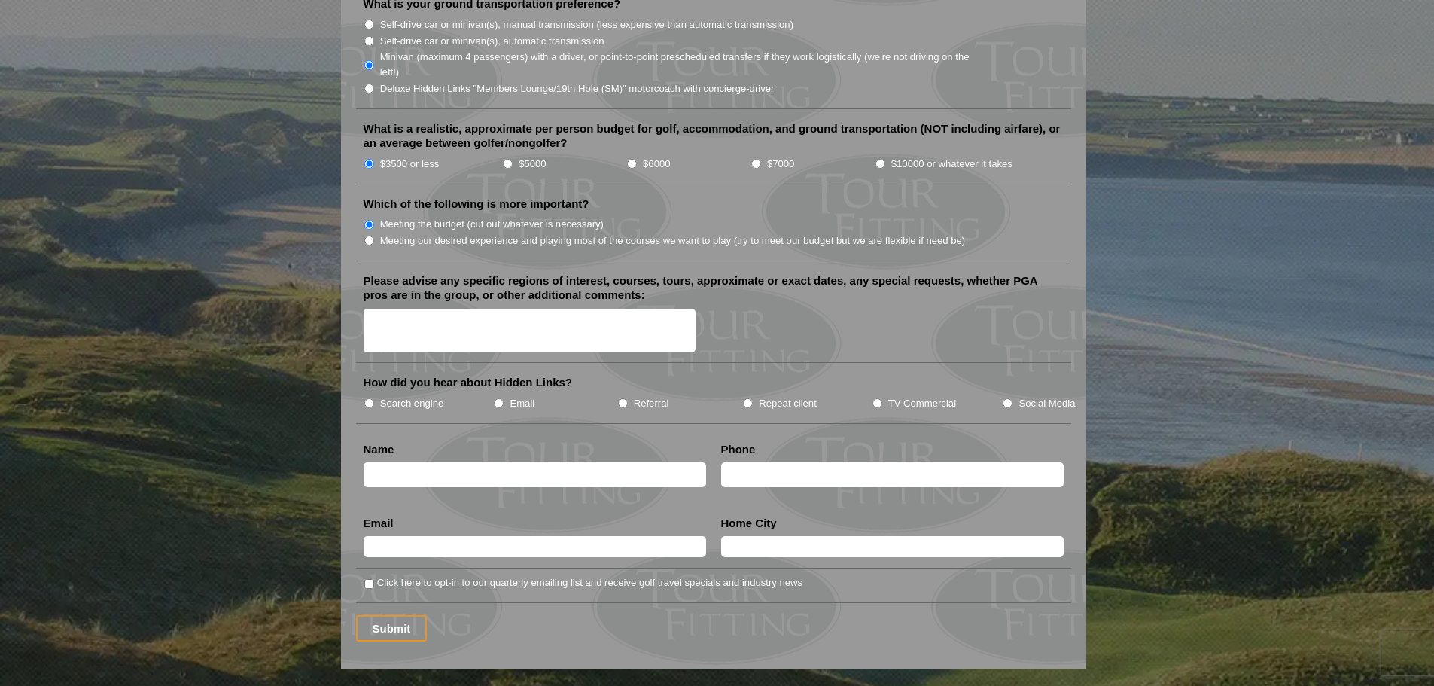
scroll to position [1731, 0]
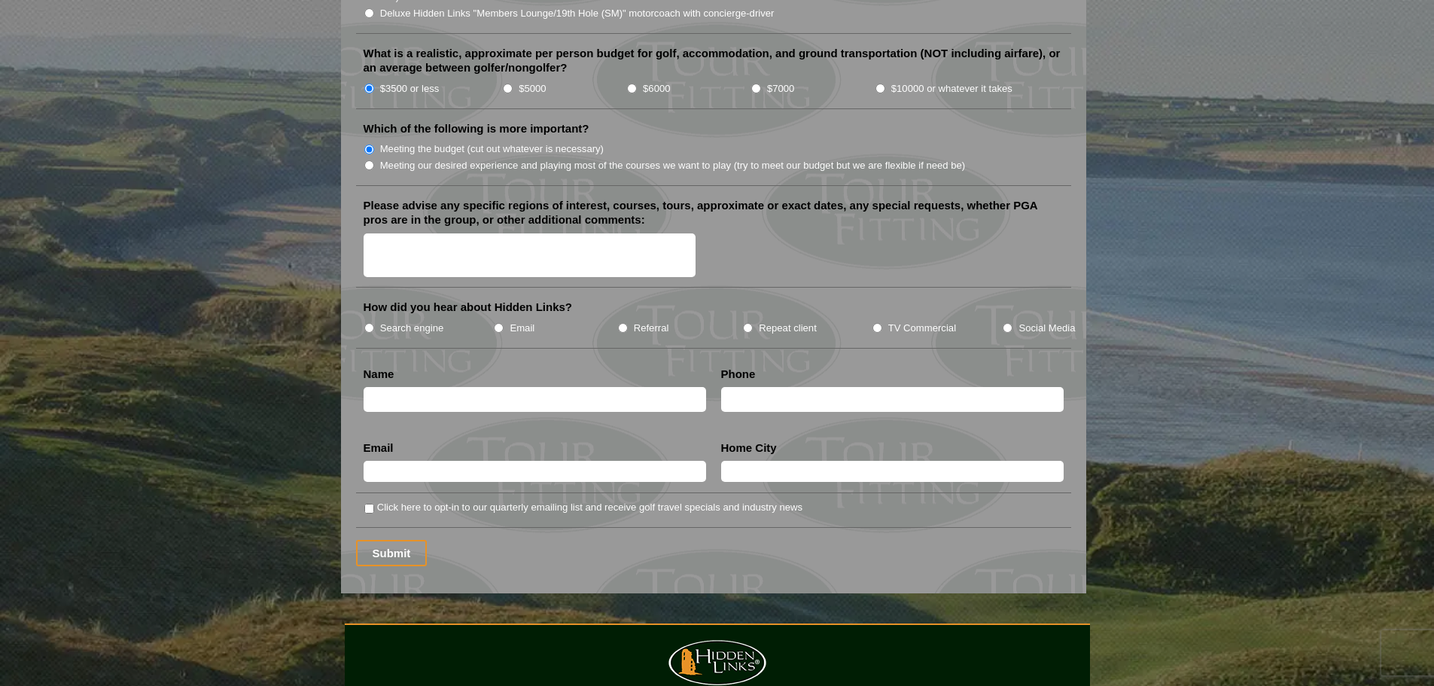
click at [443, 233] on textarea "Please advise any specific regions of interest, courses, tours, approximate or …" at bounding box center [530, 255] width 333 height 44
click at [548, 233] on textarea "We would like to play Ballybunnion" at bounding box center [530, 255] width 333 height 44
type textarea "We would like to play a at least a few of Ballybunnion / Old Head / Waterville …"
click at [621, 323] on input "Referral" at bounding box center [623, 328] width 10 height 10
radio input "true"
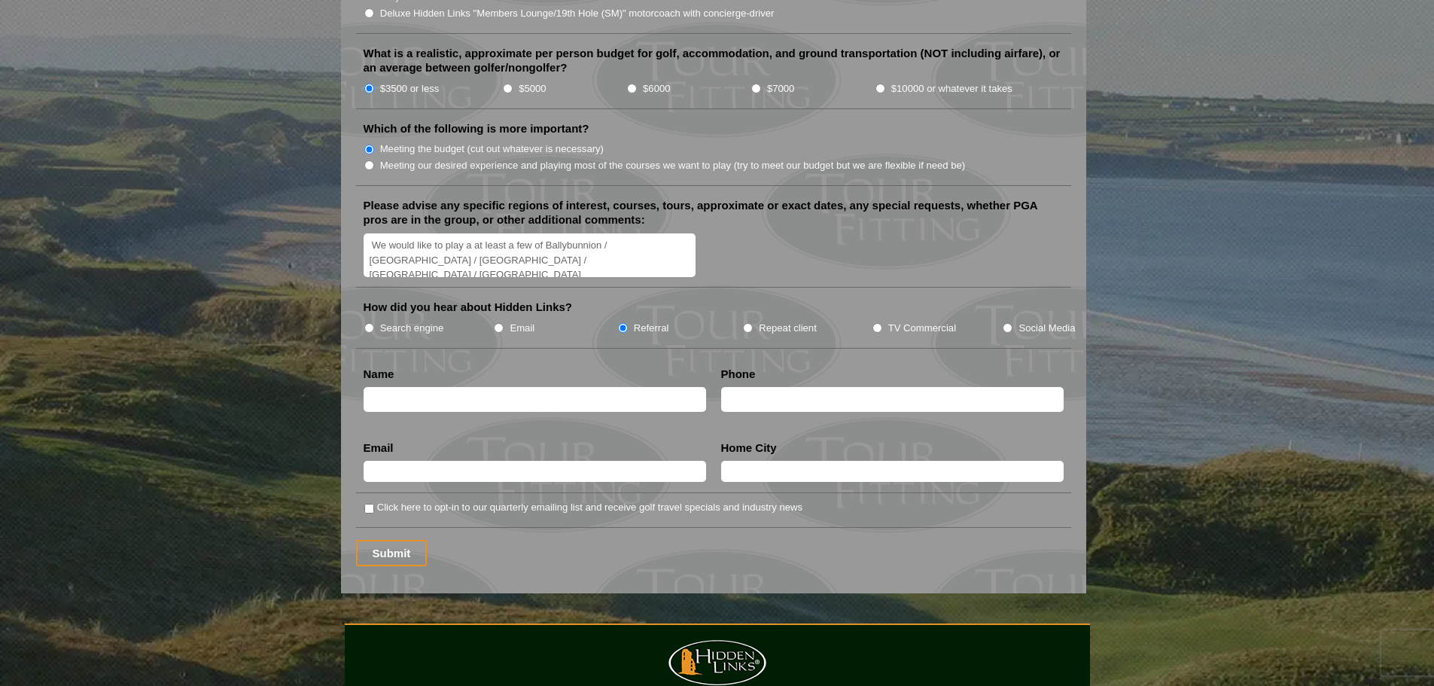
click at [497, 387] on input "text" at bounding box center [535, 399] width 342 height 25
type input "Colin Crowley"
type input "2018357207"
type input "colinbcrowley@gmail.com"
type input "New York"
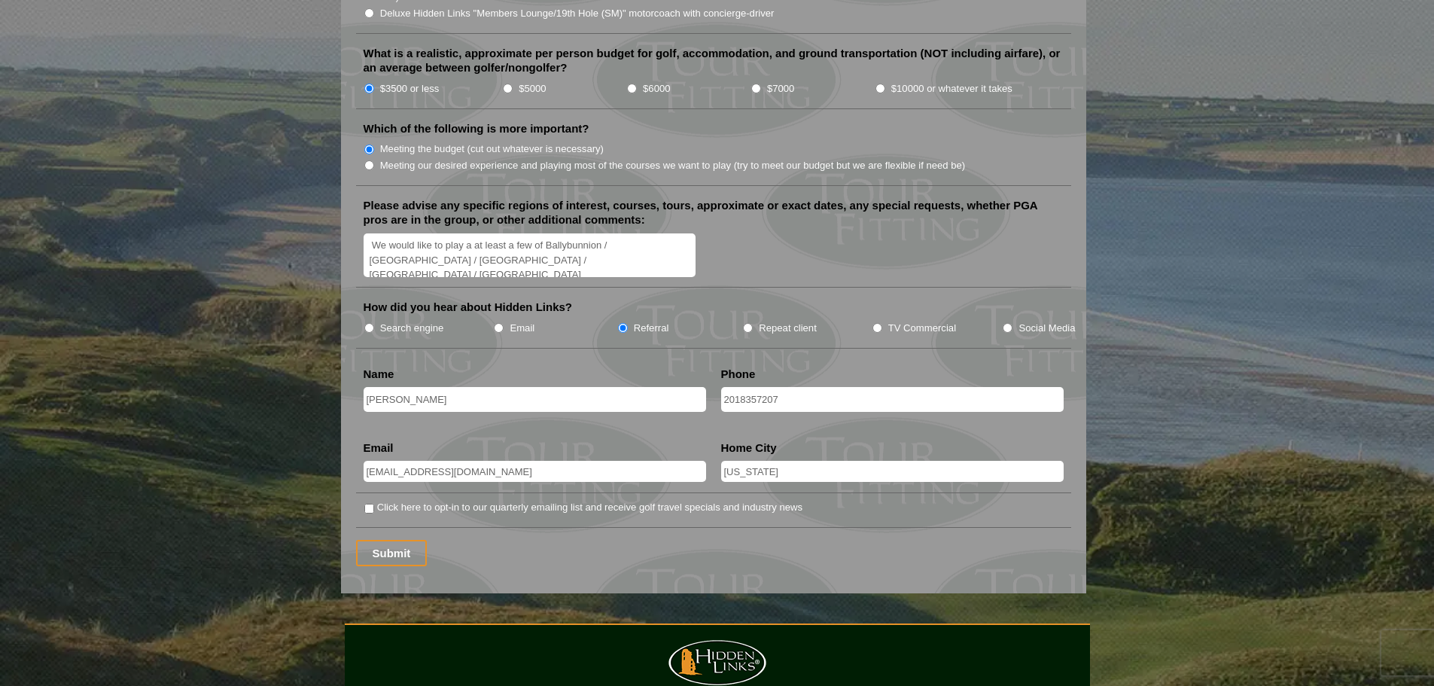
drag, startPoint x: 118, startPoint y: 440, endPoint x: 187, endPoint y: 453, distance: 69.7
click at [379, 540] on input "Submit" at bounding box center [391, 553] width 71 height 26
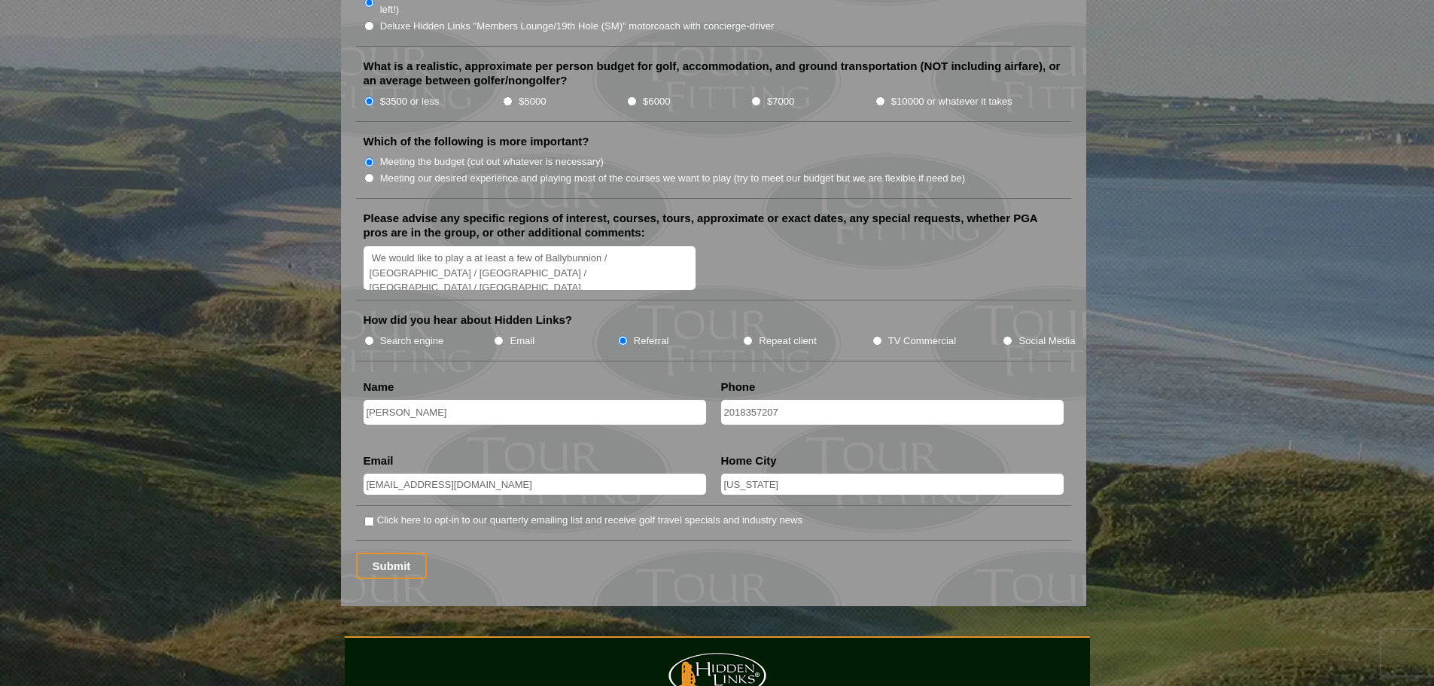
scroll to position [1482, 0]
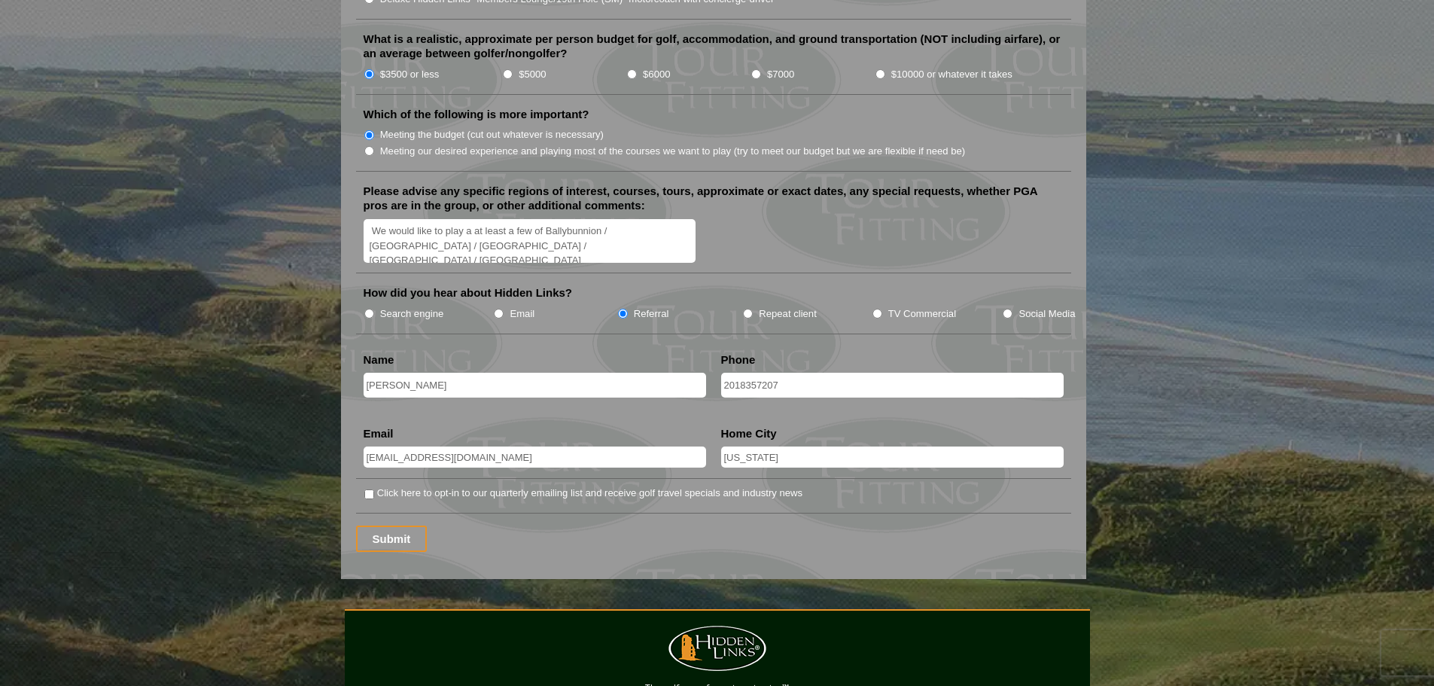
scroll to position [1997, 0]
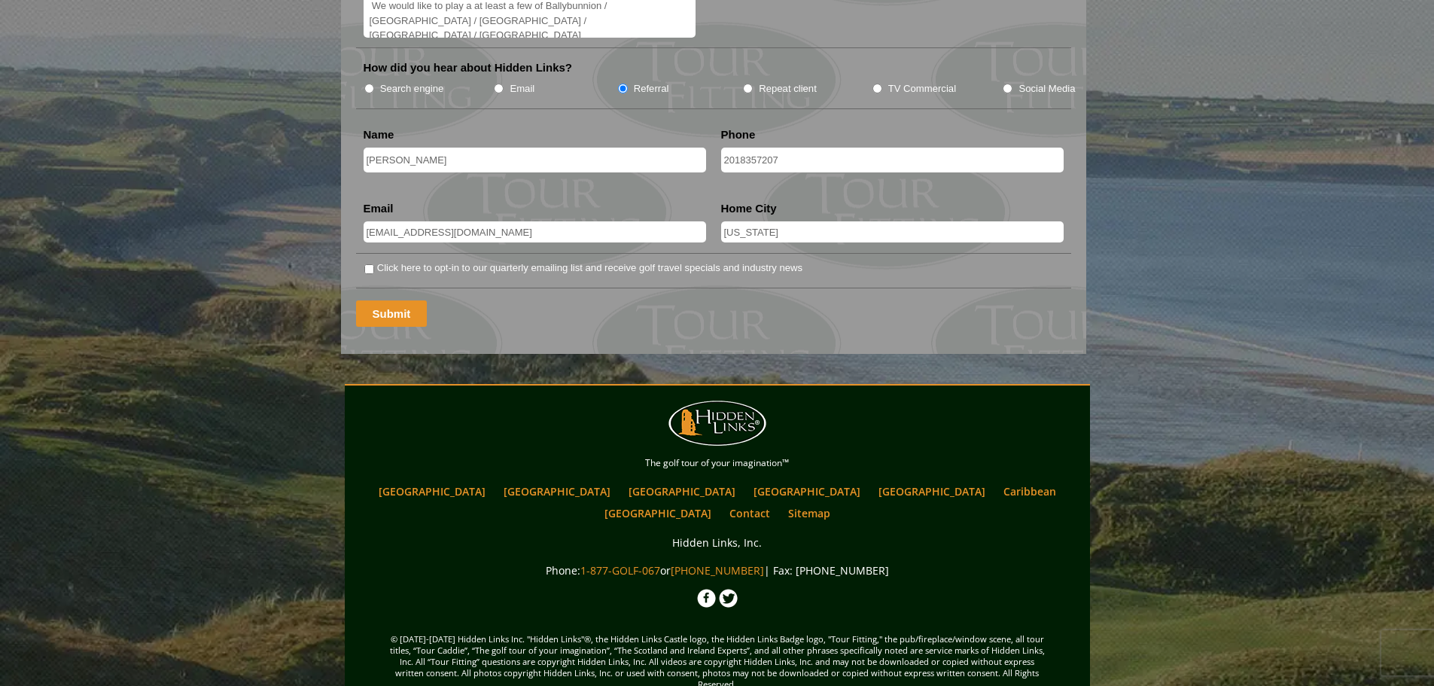
click at [404, 300] on input "Submit" at bounding box center [391, 313] width 71 height 26
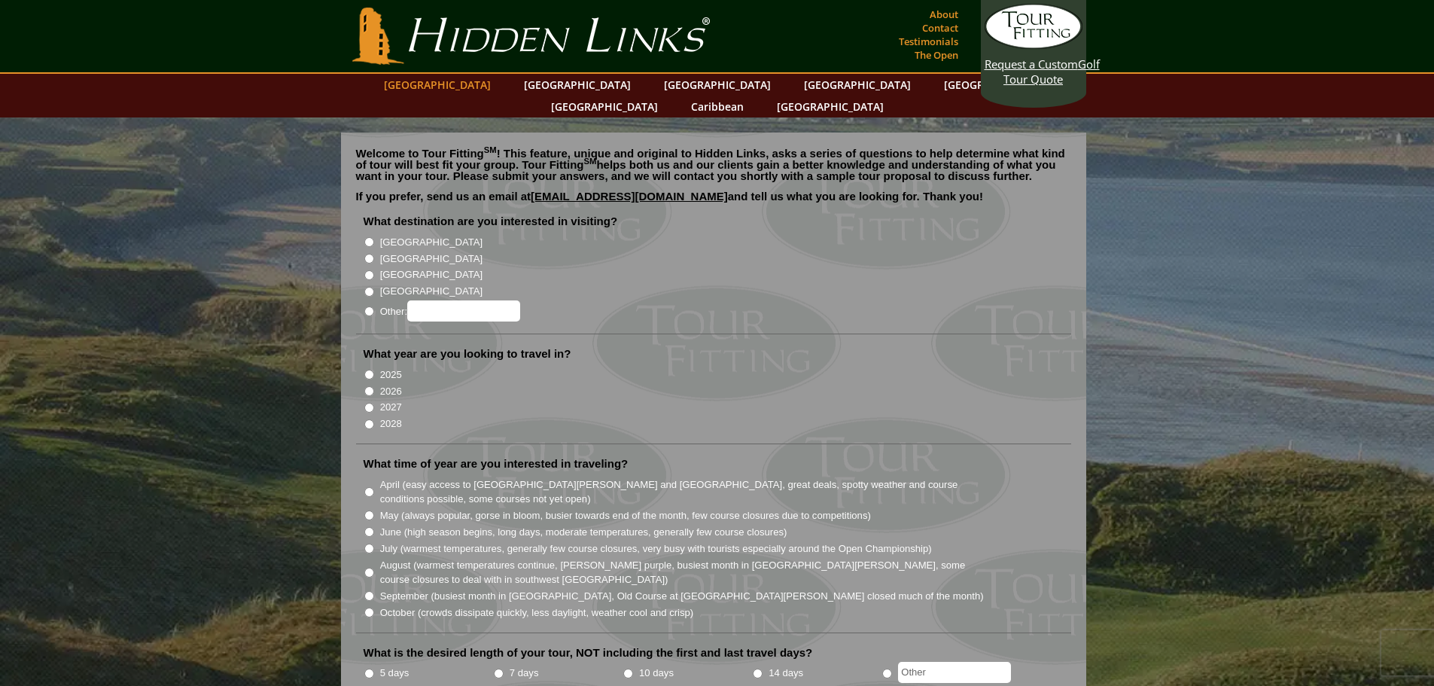
click at [482, 88] on link "[GEOGRAPHIC_DATA]" at bounding box center [437, 85] width 122 height 22
